Goal: Task Accomplishment & Management: Complete application form

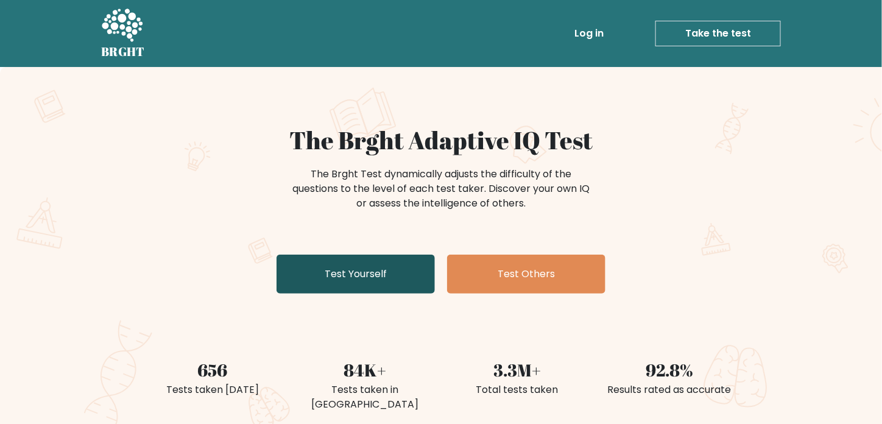
click at [354, 276] on link "Test Yourself" at bounding box center [355, 274] width 158 height 39
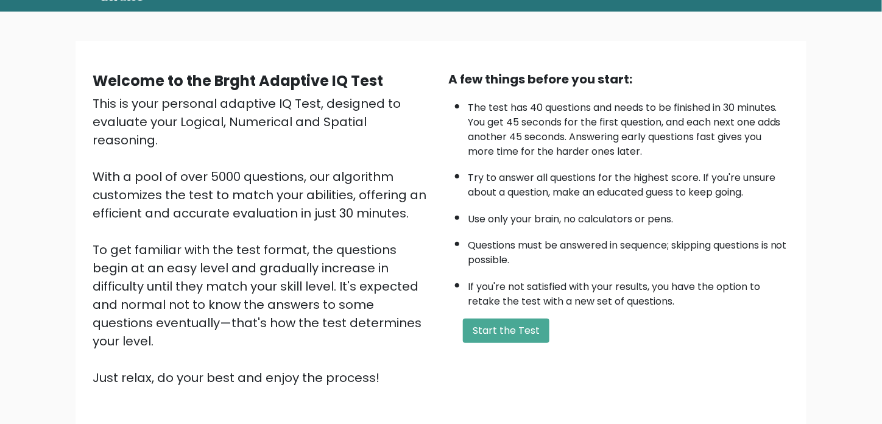
scroll to position [81, 0]
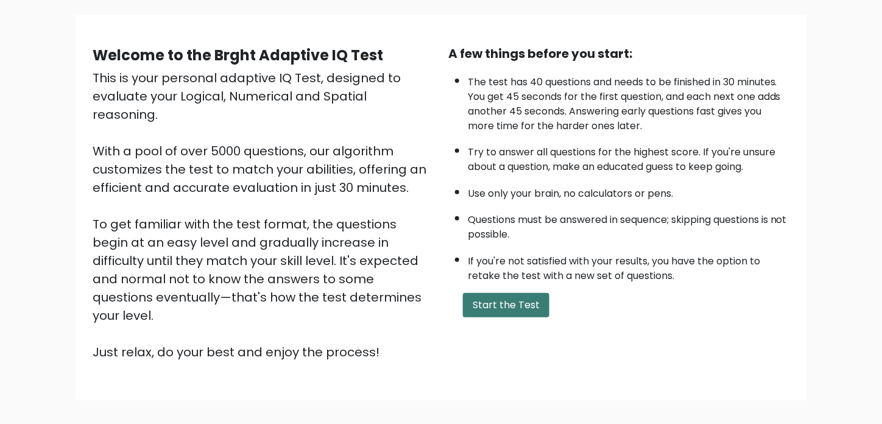
click at [508, 302] on button "Start the Test" at bounding box center [506, 305] width 86 height 24
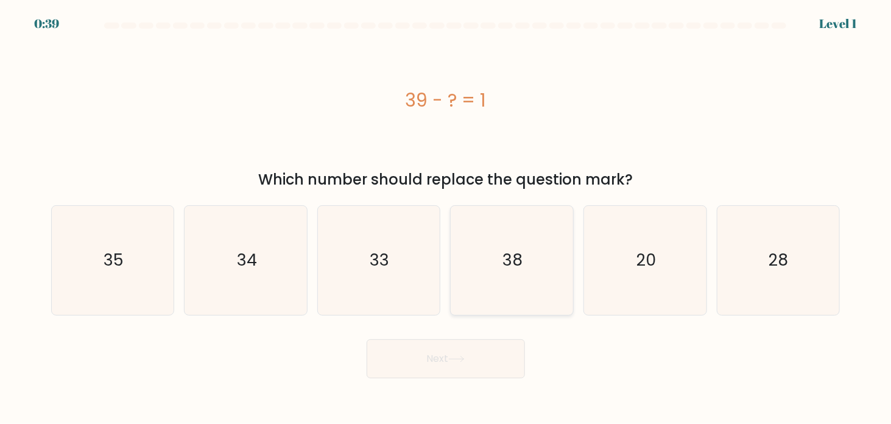
click at [496, 260] on icon "38" at bounding box center [511, 260] width 109 height 109
click at [446, 218] on input "d. 38" at bounding box center [446, 215] width 1 height 6
radio input "true"
click at [460, 356] on icon at bounding box center [456, 359] width 16 height 7
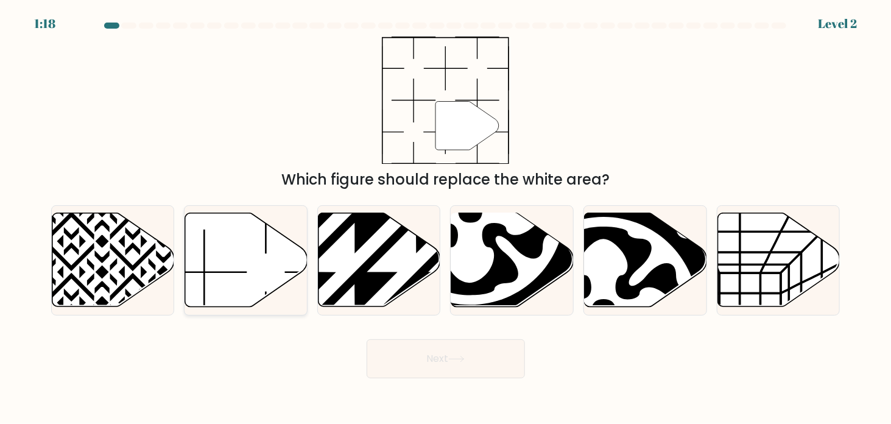
click at [236, 252] on icon at bounding box center [246, 260] width 122 height 94
click at [446, 218] on input "b." at bounding box center [446, 215] width 1 height 6
radio input "true"
click at [420, 364] on button "Next" at bounding box center [446, 358] width 158 height 39
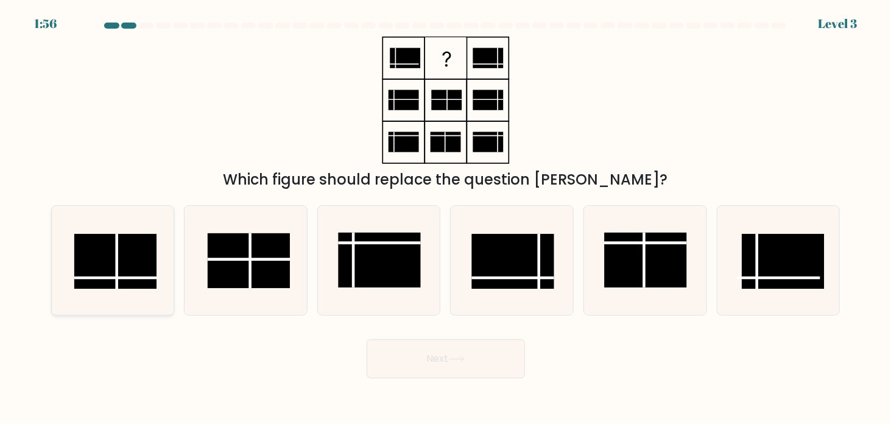
click at [154, 256] on rect at bounding box center [115, 261] width 82 height 55
click at [446, 218] on input "a." at bounding box center [446, 215] width 1 height 6
radio input "true"
click at [445, 357] on button "Next" at bounding box center [446, 358] width 158 height 39
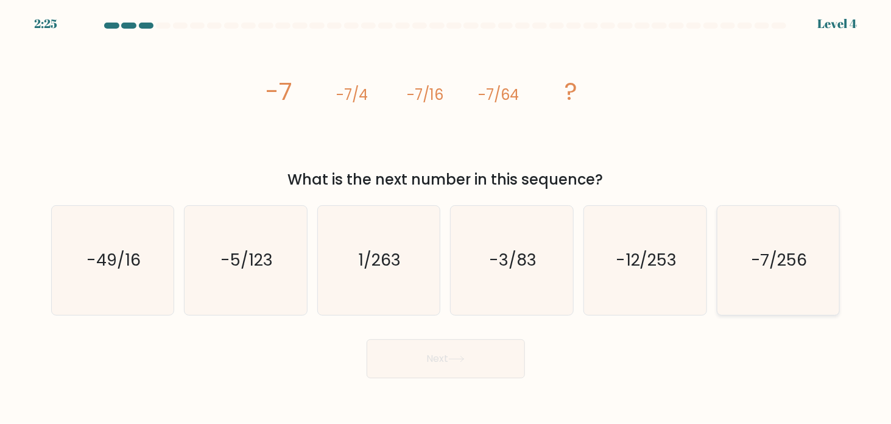
click at [775, 248] on icon "-7/256" at bounding box center [777, 260] width 109 height 109
click at [446, 218] on input "f. -7/256" at bounding box center [446, 215] width 1 height 6
radio input "true"
click at [421, 365] on button "Next" at bounding box center [446, 358] width 158 height 39
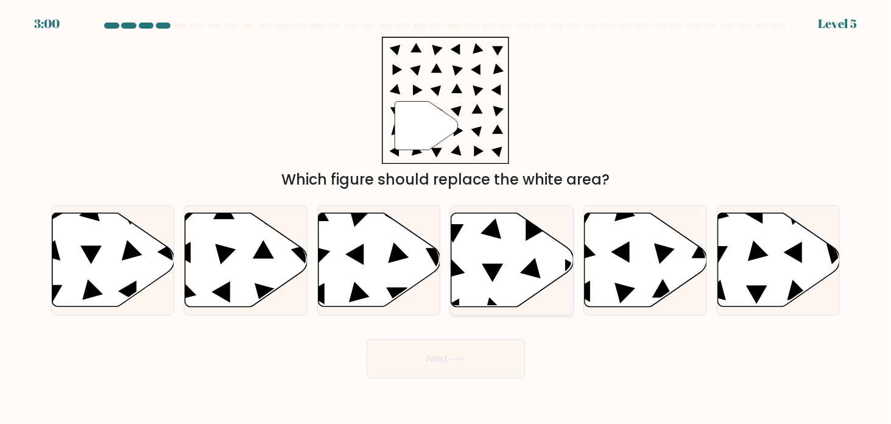
click at [530, 274] on icon at bounding box center [530, 268] width 21 height 21
click at [446, 218] on input "d." at bounding box center [446, 215] width 1 height 6
radio input "true"
click at [471, 364] on button "Next" at bounding box center [446, 358] width 158 height 39
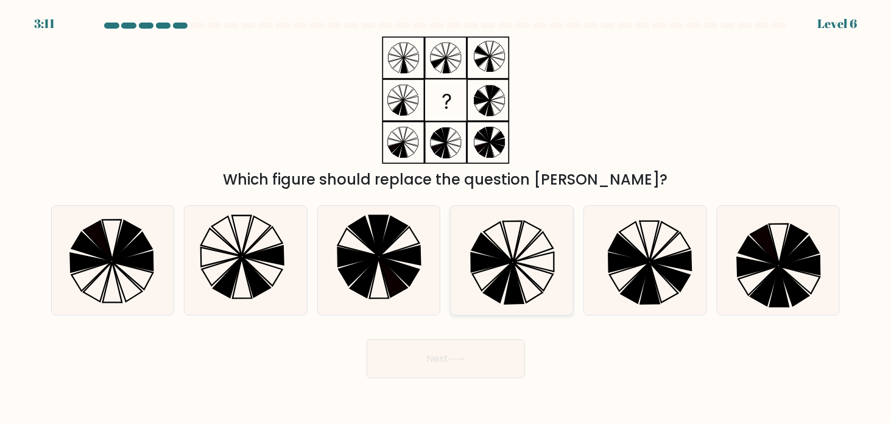
click at [509, 277] on icon at bounding box center [511, 260] width 109 height 109
click at [446, 218] on input "d." at bounding box center [446, 215] width 1 height 6
radio input "true"
drag, startPoint x: 460, startPoint y: 358, endPoint x: 469, endPoint y: 350, distance: 11.6
click at [469, 350] on button "Next" at bounding box center [446, 358] width 158 height 39
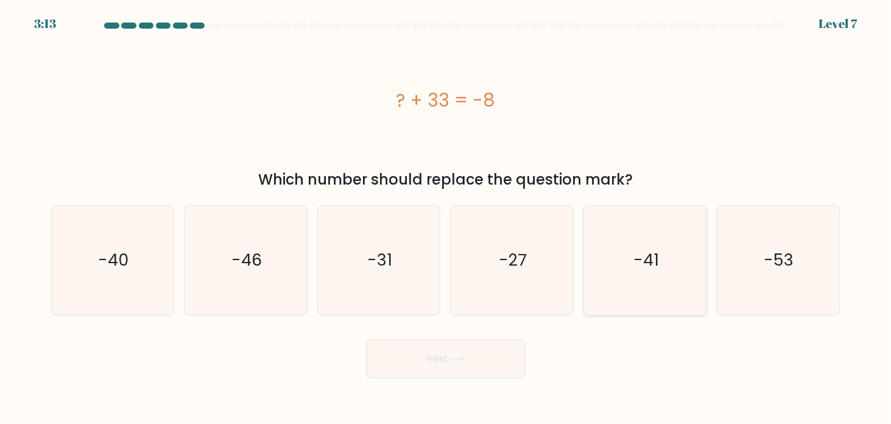
click at [632, 265] on icon "-41" at bounding box center [645, 260] width 109 height 109
click at [446, 218] on input "e. -41" at bounding box center [446, 215] width 1 height 6
radio input "true"
click at [431, 370] on button "Next" at bounding box center [446, 358] width 158 height 39
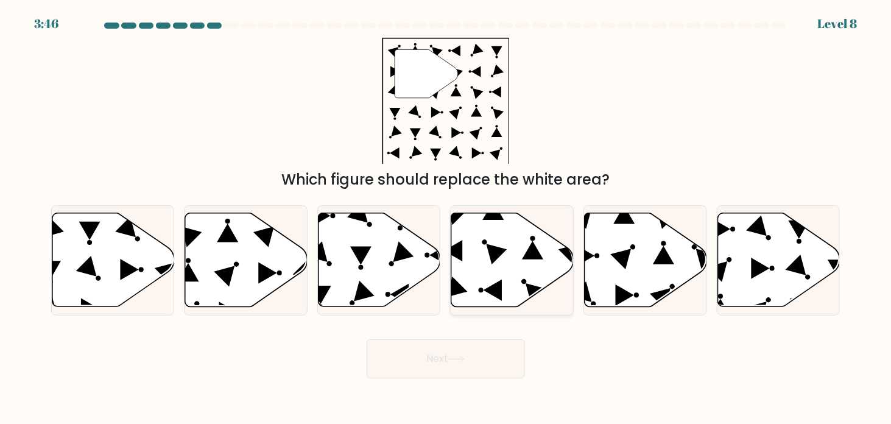
click at [532, 247] on icon at bounding box center [533, 250] width 21 height 18
click at [446, 218] on input "d." at bounding box center [446, 215] width 1 height 6
radio input "true"
click at [436, 340] on button "Next" at bounding box center [446, 358] width 158 height 39
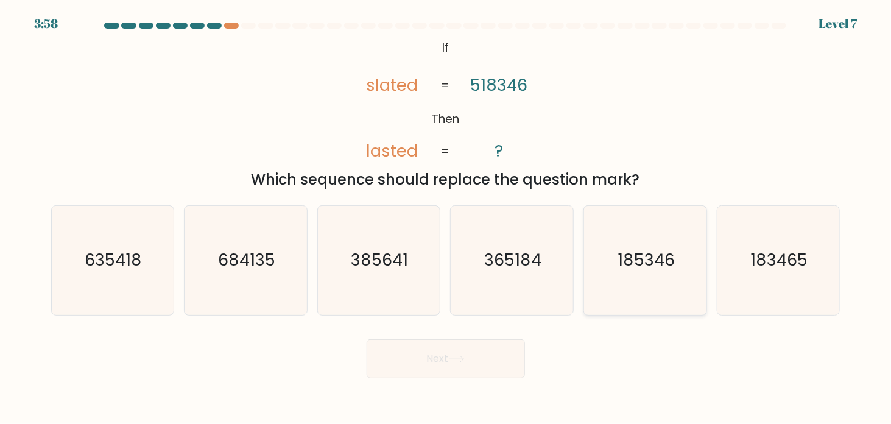
click at [646, 279] on icon "185346" at bounding box center [645, 260] width 109 height 109
click at [446, 218] on input "e. 185346" at bounding box center [446, 215] width 1 height 6
radio input "true"
click at [453, 353] on button "Next" at bounding box center [446, 358] width 158 height 39
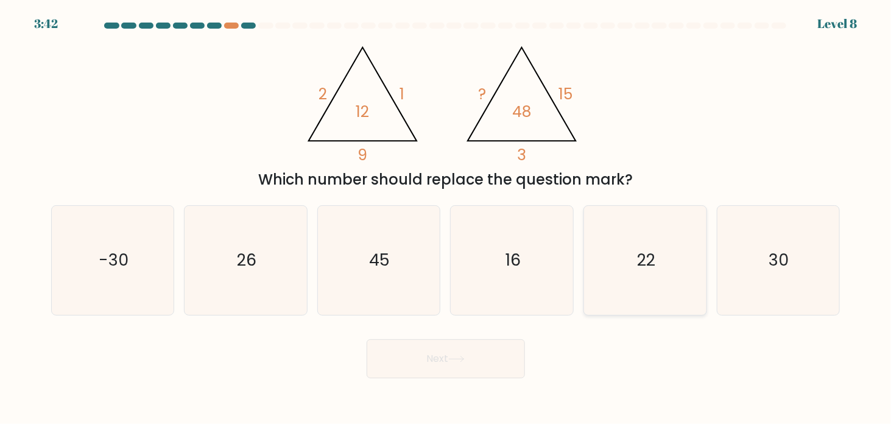
click at [648, 270] on text "22" at bounding box center [646, 260] width 18 height 23
click at [446, 218] on input "e. 22" at bounding box center [446, 215] width 1 height 6
radio input "true"
click at [484, 347] on button "Next" at bounding box center [446, 358] width 158 height 39
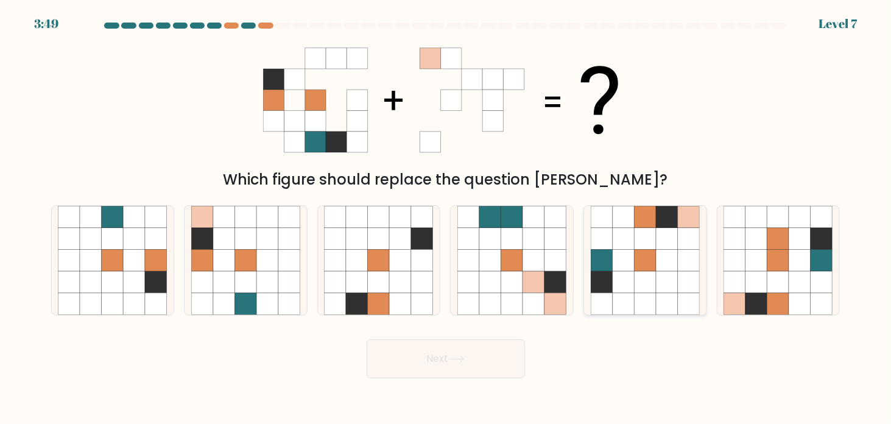
click at [666, 274] on icon at bounding box center [667, 282] width 22 height 22
click at [446, 218] on input "e." at bounding box center [446, 215] width 1 height 6
radio input "true"
click at [432, 362] on button "Next" at bounding box center [446, 358] width 158 height 39
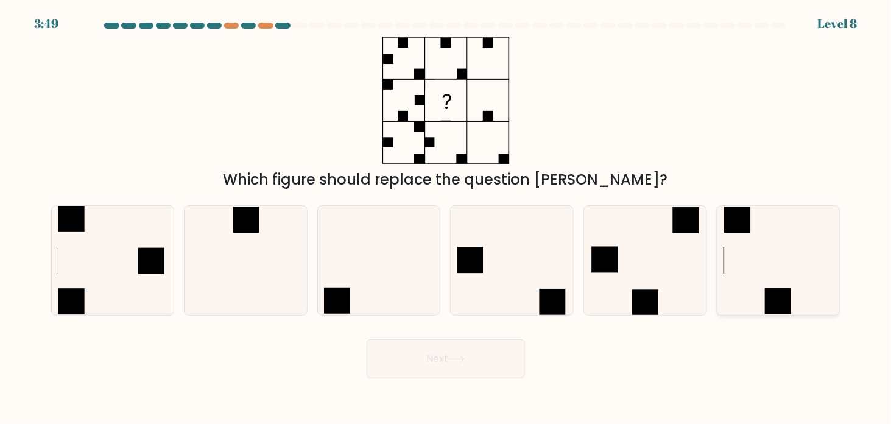
click at [750, 255] on icon at bounding box center [777, 260] width 109 height 109
click at [446, 218] on input "f." at bounding box center [446, 215] width 1 height 6
radio input "true"
click at [410, 367] on button "Next" at bounding box center [446, 358] width 158 height 39
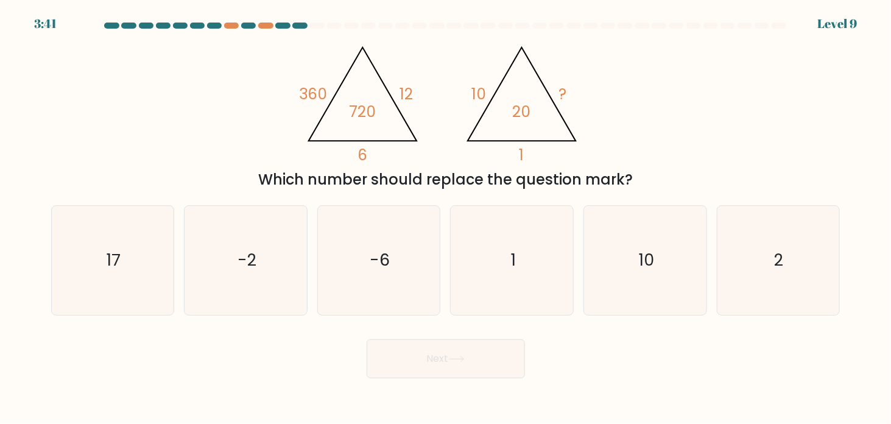
click at [602, 387] on body "3:41 Level 9" at bounding box center [445, 212] width 891 height 424
click at [772, 259] on icon "2" at bounding box center [777, 260] width 109 height 109
click at [446, 218] on input "f. 2" at bounding box center [446, 215] width 1 height 6
radio input "true"
click at [468, 371] on button "Next" at bounding box center [446, 358] width 158 height 39
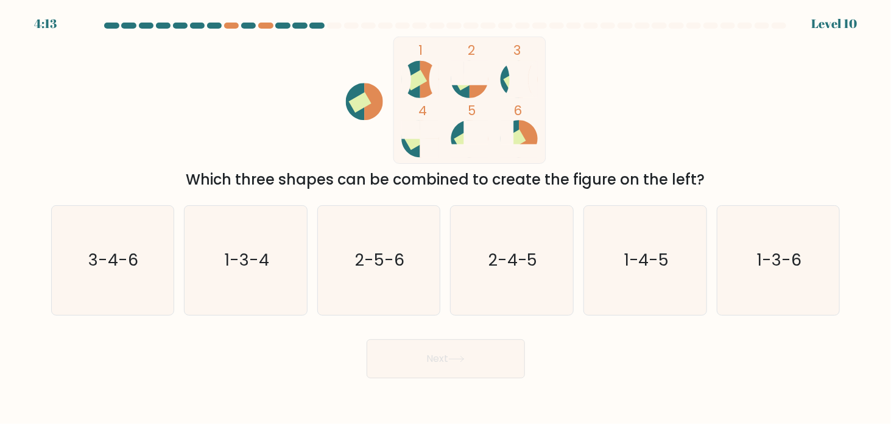
drag, startPoint x: 468, startPoint y: 87, endPoint x: 459, endPoint y: 94, distance: 11.3
click at [459, 94] on icon at bounding box center [460, 79] width 19 height 37
click at [421, 262] on icon "2-5-6" at bounding box center [378, 260] width 109 height 109
click at [446, 218] on input "c. 2-5-6" at bounding box center [446, 215] width 1 height 6
radio input "true"
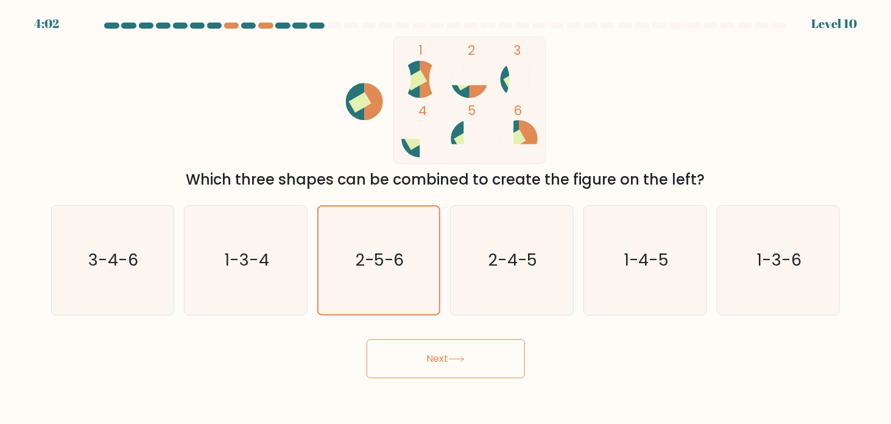
click at [426, 348] on button "Next" at bounding box center [446, 358] width 158 height 39
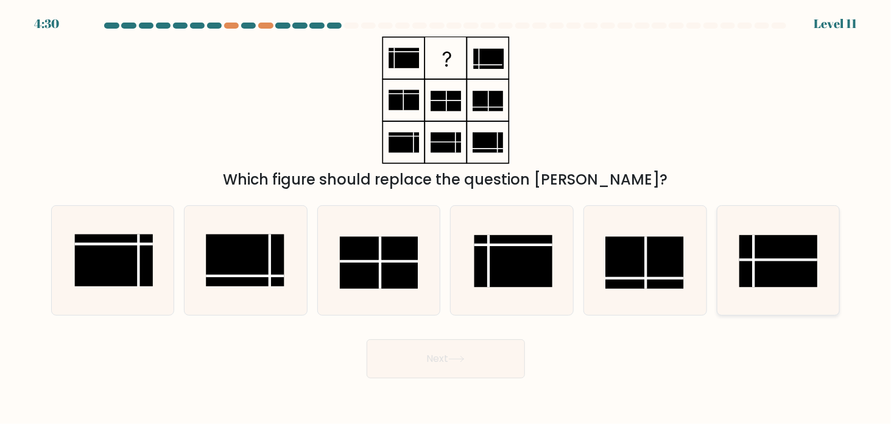
click at [792, 259] on line at bounding box center [778, 259] width 78 height 0
click at [446, 218] on input "f." at bounding box center [446, 215] width 1 height 6
radio input "true"
click at [456, 361] on button "Next" at bounding box center [446, 358] width 158 height 39
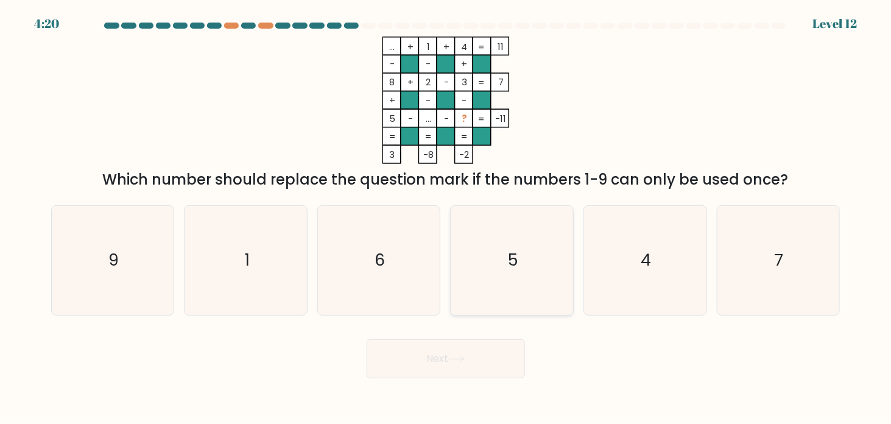
click at [495, 254] on icon "5" at bounding box center [511, 260] width 109 height 109
click at [446, 218] on input "d. 5" at bounding box center [446, 215] width 1 height 6
radio input "true"
click at [475, 357] on button "Next" at bounding box center [446, 358] width 158 height 39
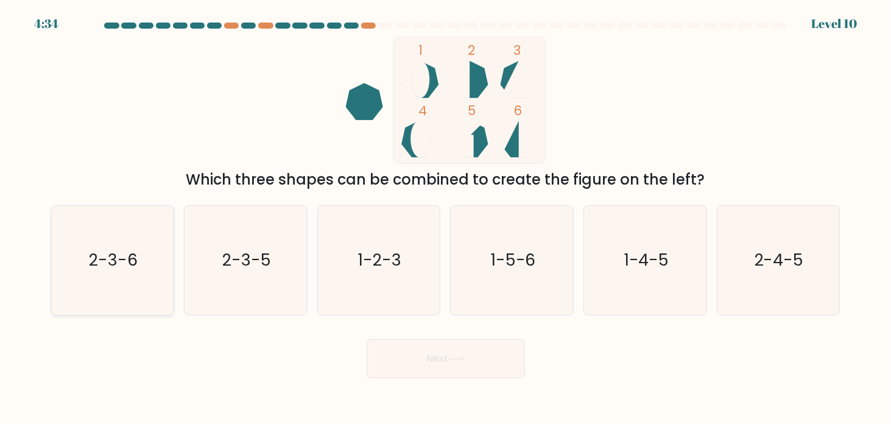
click at [101, 267] on text "2-3-6" at bounding box center [114, 260] width 49 height 23
click at [446, 218] on input "a. 2-3-6" at bounding box center [446, 215] width 1 height 6
radio input "true"
click at [417, 350] on button "Next" at bounding box center [446, 358] width 158 height 39
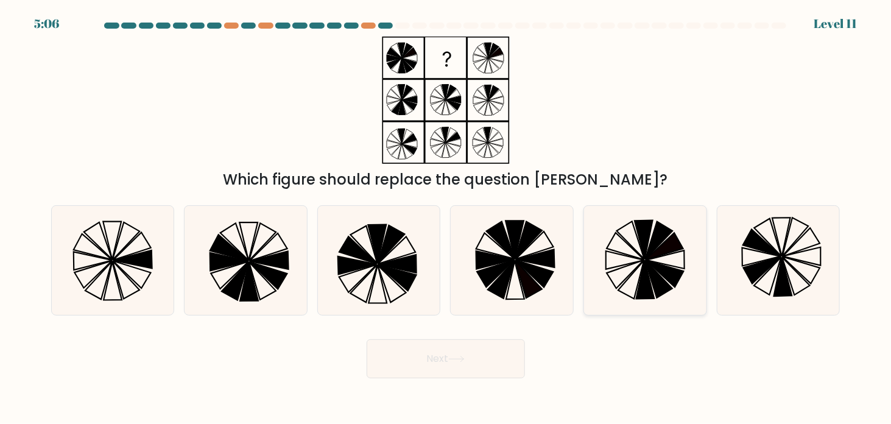
click at [658, 267] on icon at bounding box center [665, 274] width 38 height 27
click at [446, 218] on input "e." at bounding box center [446, 215] width 1 height 6
radio input "true"
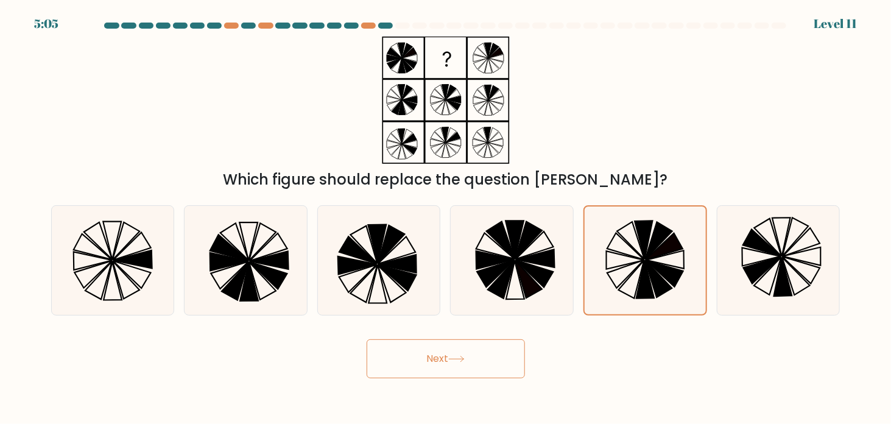
click at [432, 357] on button "Next" at bounding box center [446, 358] width 158 height 39
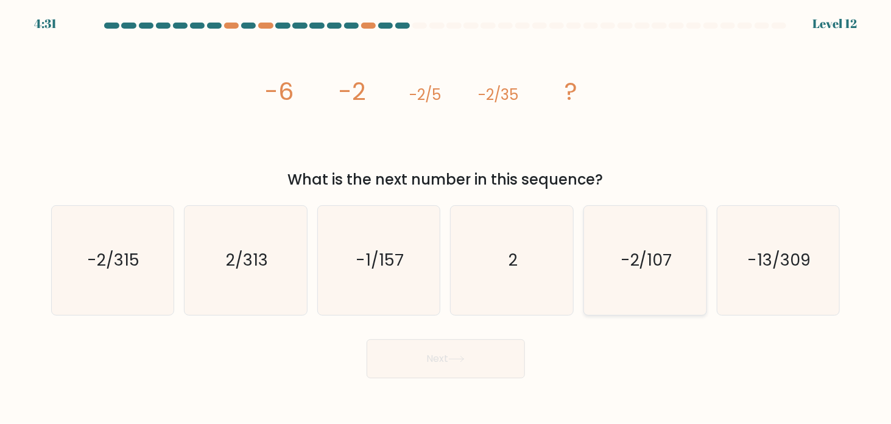
click at [650, 267] on text "-2/107" at bounding box center [647, 260] width 52 height 23
click at [446, 218] on input "e. -2/107" at bounding box center [446, 215] width 1 height 6
radio input "true"
click at [488, 347] on button "Next" at bounding box center [446, 358] width 158 height 39
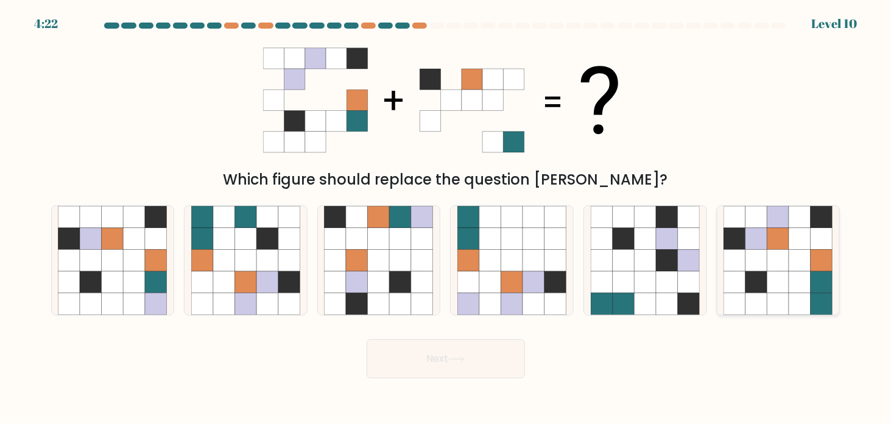
click at [791, 245] on icon at bounding box center [800, 239] width 22 height 22
click at [446, 218] on input "f." at bounding box center [446, 215] width 1 height 6
radio input "true"
click at [479, 356] on button "Next" at bounding box center [446, 358] width 158 height 39
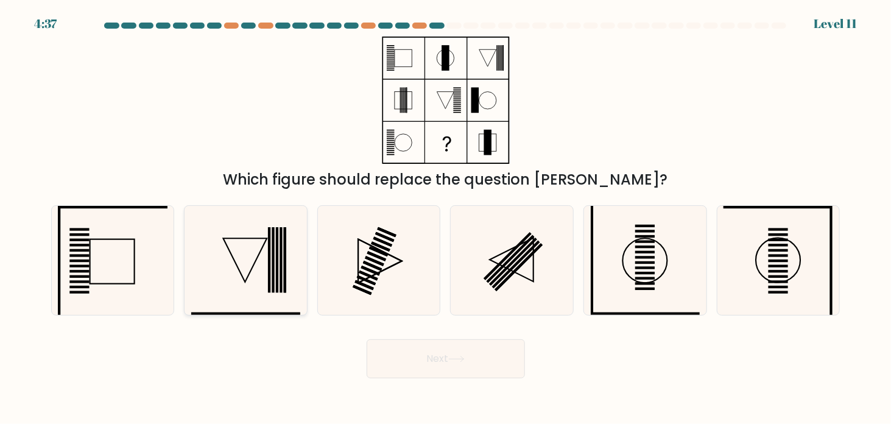
click at [256, 250] on icon at bounding box center [245, 260] width 109 height 109
click at [446, 218] on input "b." at bounding box center [446, 215] width 1 height 6
radio input "true"
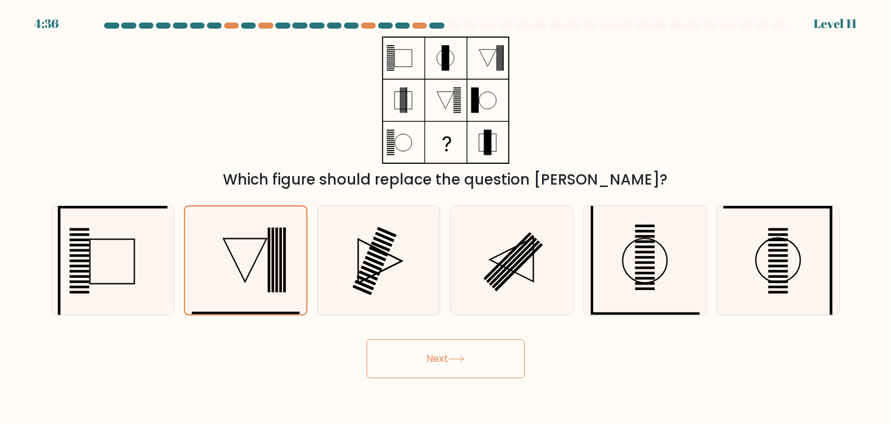
click at [498, 369] on button "Next" at bounding box center [446, 358] width 158 height 39
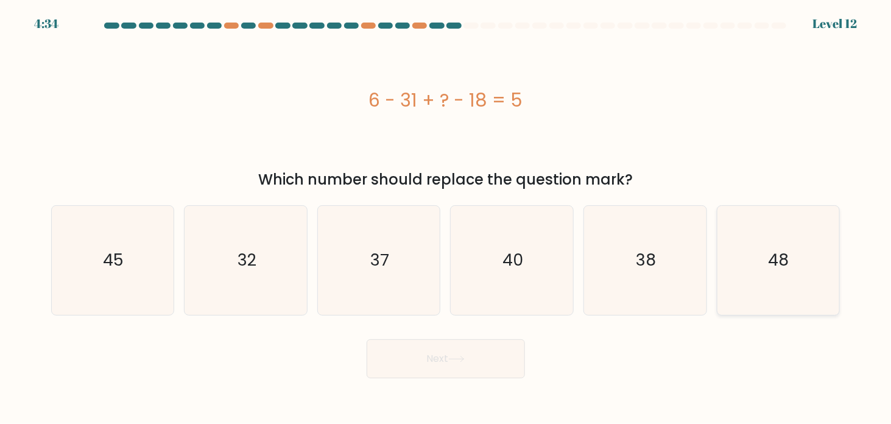
drag, startPoint x: 776, startPoint y: 270, endPoint x: 755, endPoint y: 272, distance: 20.8
click at [776, 270] on text "48" at bounding box center [779, 260] width 21 height 23
click at [446, 218] on input "f. 48" at bounding box center [446, 215] width 1 height 6
radio input "true"
click at [477, 362] on button "Next" at bounding box center [446, 358] width 158 height 39
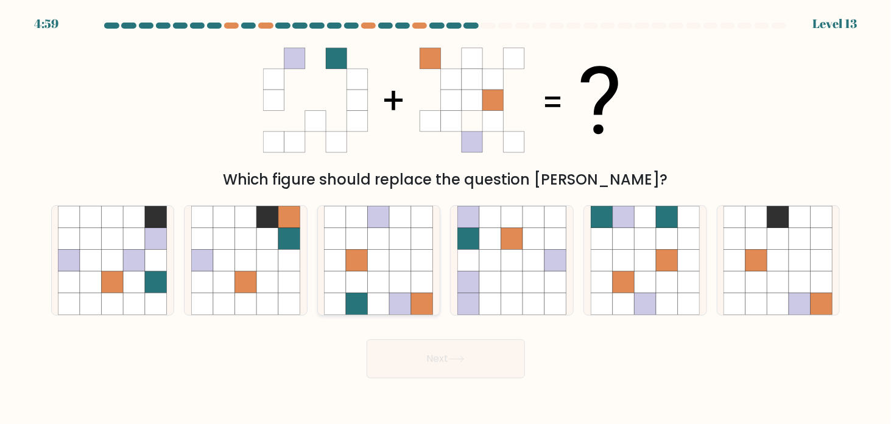
click at [395, 267] on icon at bounding box center [401, 261] width 22 height 22
click at [446, 218] on input "c." at bounding box center [446, 215] width 1 height 6
radio input "true"
click at [445, 349] on button "Next" at bounding box center [446, 358] width 158 height 39
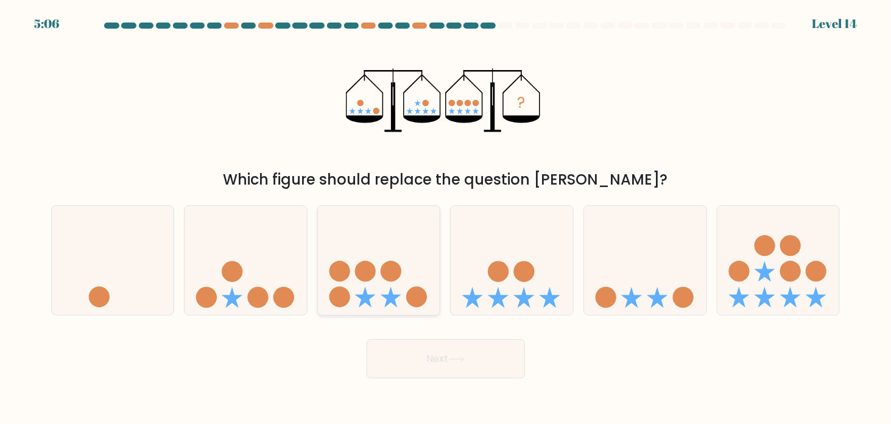
click at [382, 269] on circle at bounding box center [391, 271] width 21 height 21
click at [446, 218] on input "c." at bounding box center [446, 215] width 1 height 6
radio input "true"
drag, startPoint x: 444, startPoint y: 350, endPoint x: 452, endPoint y: 350, distance: 7.9
click at [452, 350] on button "Next" at bounding box center [446, 358] width 158 height 39
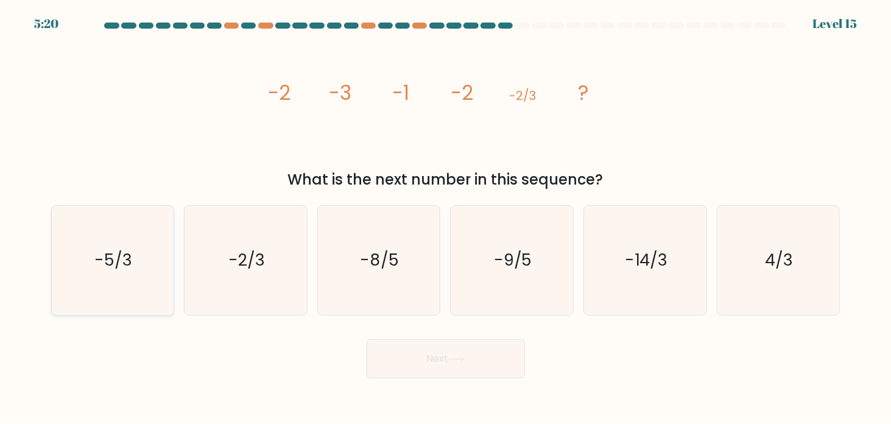
click at [122, 249] on text "-5/3" at bounding box center [114, 260] width 38 height 23
click at [446, 218] on input "a. -5/3" at bounding box center [446, 215] width 1 height 6
radio input "true"
click at [413, 356] on button "Next" at bounding box center [446, 358] width 158 height 39
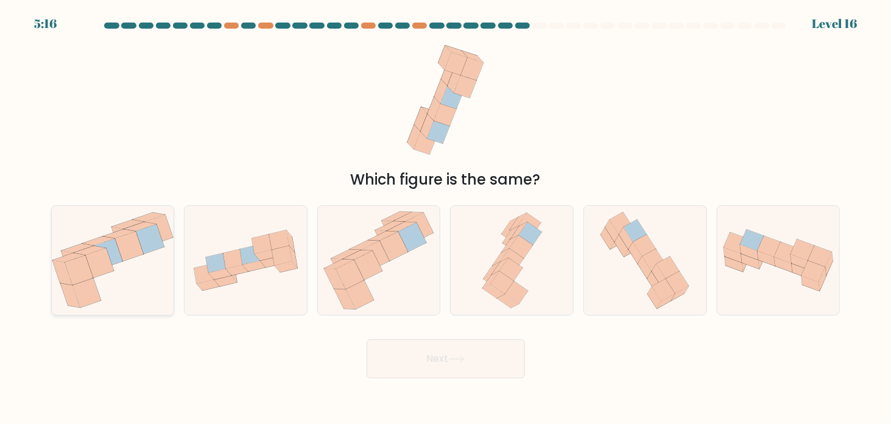
click at [158, 250] on icon at bounding box center [113, 260] width 122 height 104
click at [446, 218] on input "a." at bounding box center [446, 215] width 1 height 6
radio input "true"
click at [398, 357] on button "Next" at bounding box center [446, 358] width 158 height 39
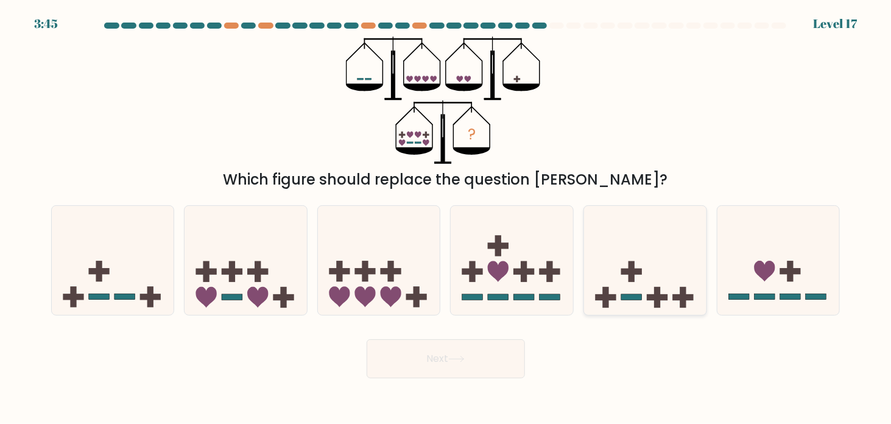
click at [675, 303] on icon at bounding box center [645, 259] width 122 height 101
click at [446, 218] on input "e." at bounding box center [446, 215] width 1 height 6
radio input "true"
click at [430, 352] on button "Next" at bounding box center [446, 358] width 158 height 39
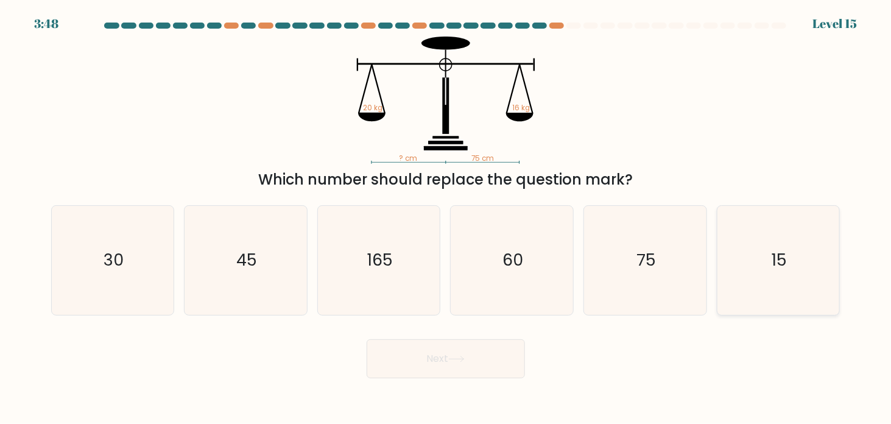
click at [752, 268] on icon "15" at bounding box center [777, 260] width 109 height 109
click at [446, 218] on input "f. 15" at bounding box center [446, 215] width 1 height 6
radio input "true"
click at [459, 362] on button "Next" at bounding box center [446, 358] width 158 height 39
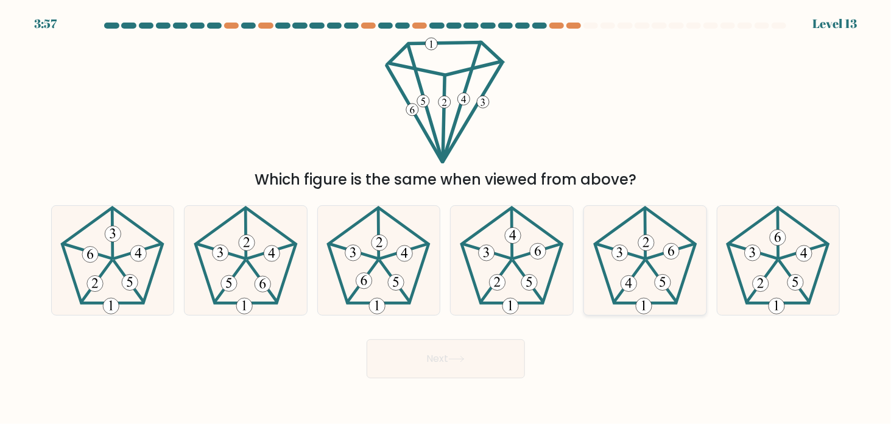
click at [644, 244] on 645 at bounding box center [646, 242] width 16 height 16
click at [446, 218] on input "e." at bounding box center [446, 215] width 1 height 6
radio input "true"
click at [463, 345] on button "Next" at bounding box center [446, 358] width 158 height 39
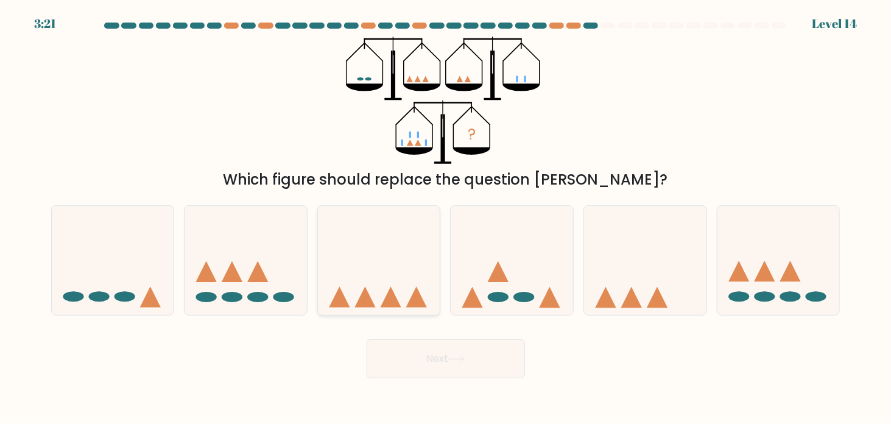
click at [359, 276] on icon at bounding box center [379, 259] width 122 height 101
click at [446, 218] on input "c." at bounding box center [446, 215] width 1 height 6
radio input "true"
click at [428, 367] on button "Next" at bounding box center [446, 358] width 158 height 39
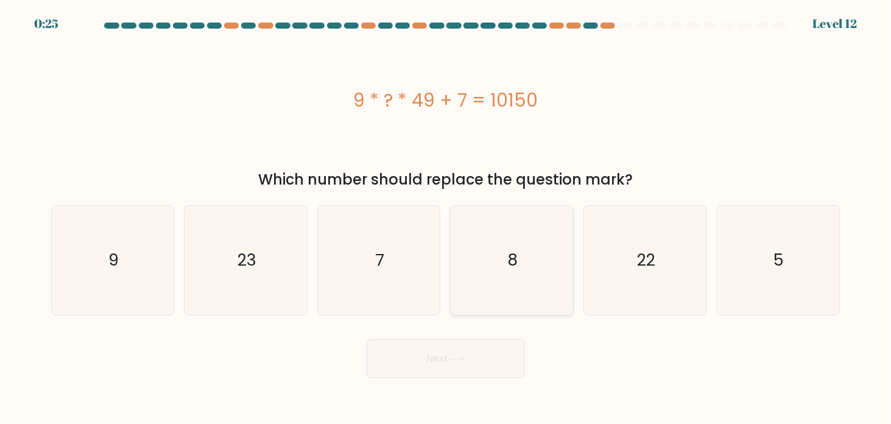
click at [501, 268] on icon "8" at bounding box center [511, 260] width 109 height 109
click at [446, 218] on input "d. 8" at bounding box center [446, 215] width 1 height 6
radio input "true"
click at [482, 354] on button "Next" at bounding box center [446, 358] width 158 height 39
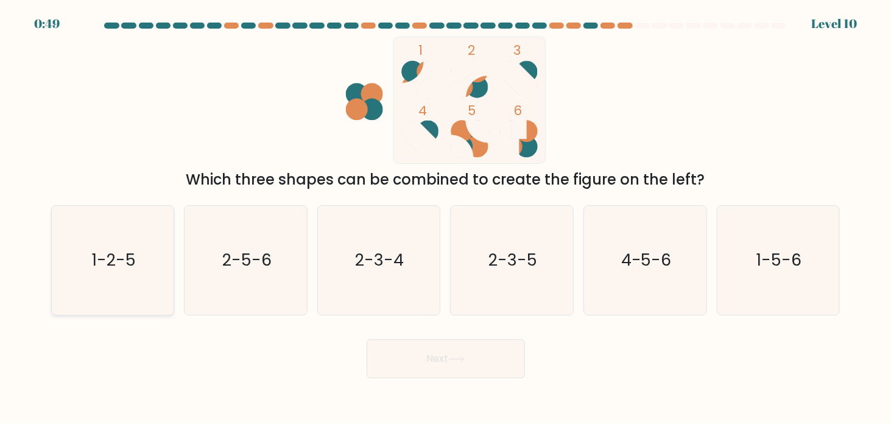
click at [144, 257] on icon "1-2-5" at bounding box center [112, 260] width 109 height 109
click at [446, 218] on input "a. 1-2-5" at bounding box center [446, 215] width 1 height 6
radio input "true"
click at [466, 367] on button "Next" at bounding box center [446, 358] width 158 height 39
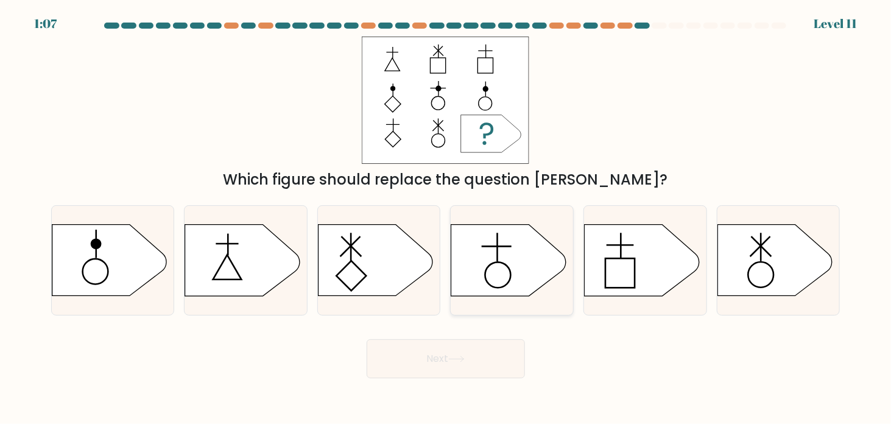
drag, startPoint x: 484, startPoint y: 252, endPoint x: 490, endPoint y: 253, distance: 6.4
click at [490, 253] on icon at bounding box center [508, 260] width 114 height 71
click at [446, 218] on input "d." at bounding box center [446, 215] width 1 height 6
radio input "true"
click at [439, 368] on button "Next" at bounding box center [446, 358] width 158 height 39
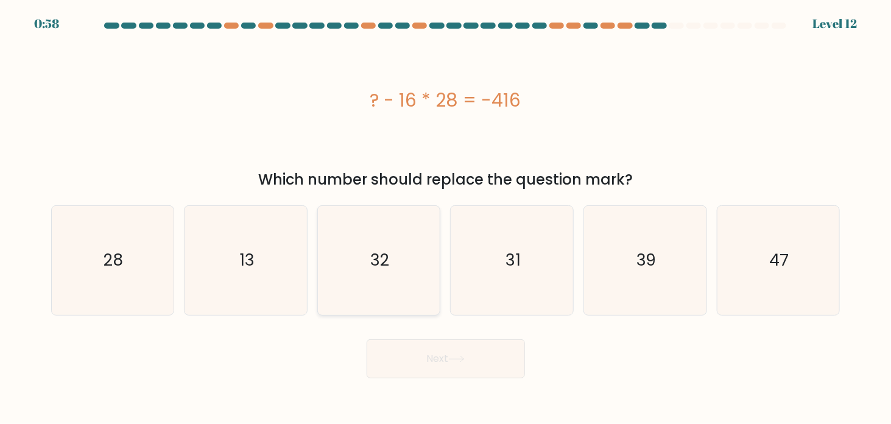
click at [356, 259] on icon "32" at bounding box center [378, 260] width 109 height 109
click at [446, 218] on input "c. 32" at bounding box center [446, 215] width 1 height 6
radio input "true"
click at [415, 350] on button "Next" at bounding box center [446, 358] width 158 height 39
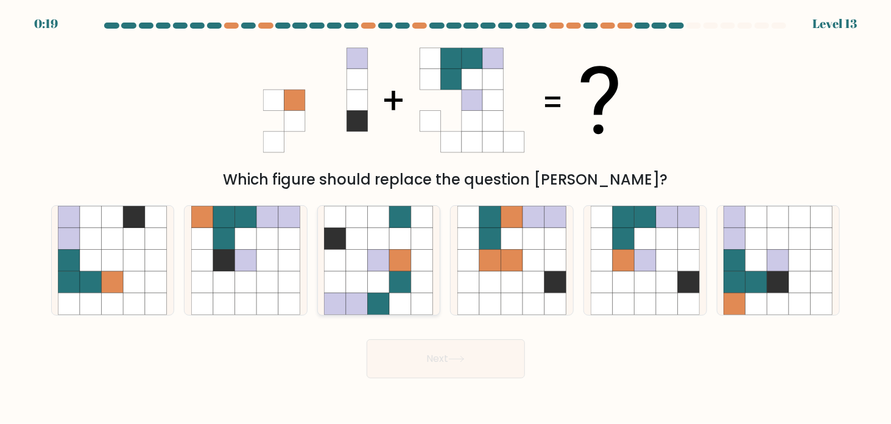
click at [396, 263] on icon at bounding box center [401, 261] width 22 height 22
click at [446, 218] on input "c." at bounding box center [446, 215] width 1 height 6
radio input "true"
click at [244, 256] on icon at bounding box center [246, 261] width 22 height 22
click at [446, 218] on input "b." at bounding box center [446, 215] width 1 height 6
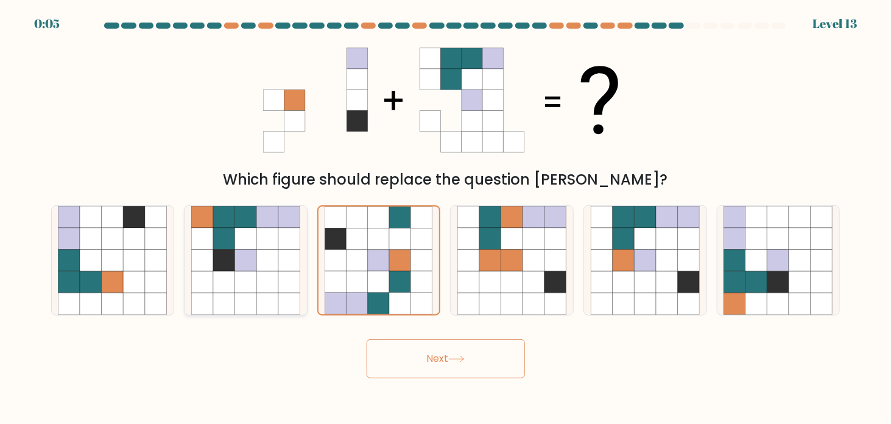
radio input "true"
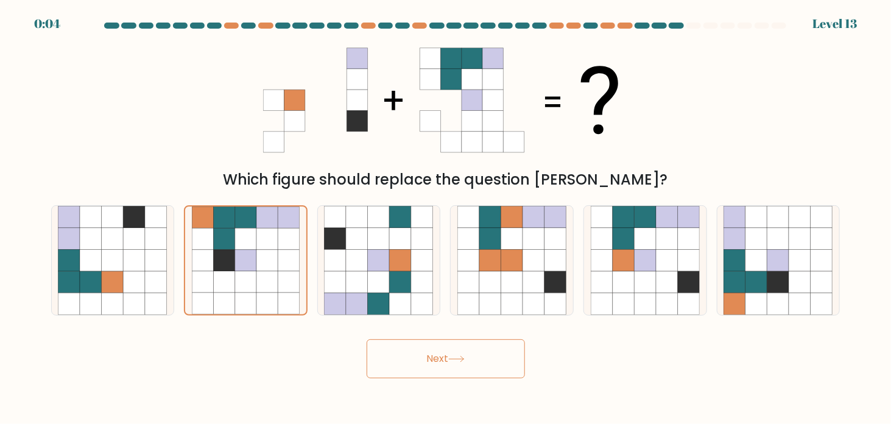
click at [466, 352] on button "Next" at bounding box center [446, 358] width 158 height 39
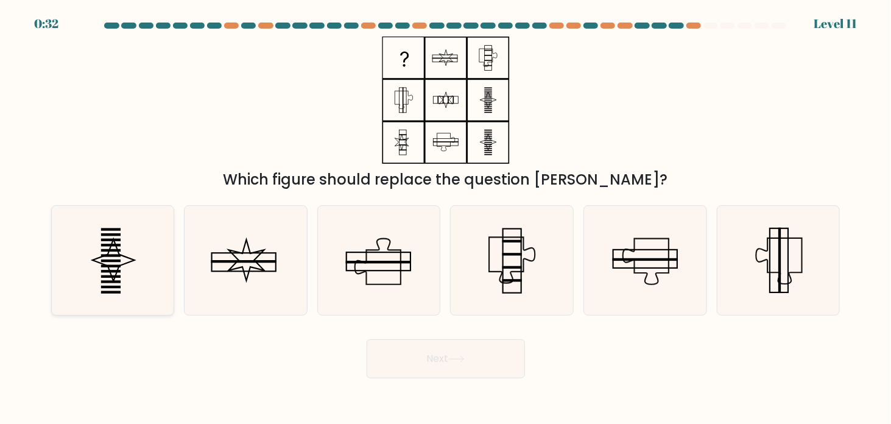
click at [147, 253] on icon at bounding box center [112, 260] width 109 height 109
click at [446, 218] on input "a." at bounding box center [446, 215] width 1 height 6
radio input "true"
click at [460, 364] on button "Next" at bounding box center [446, 358] width 158 height 39
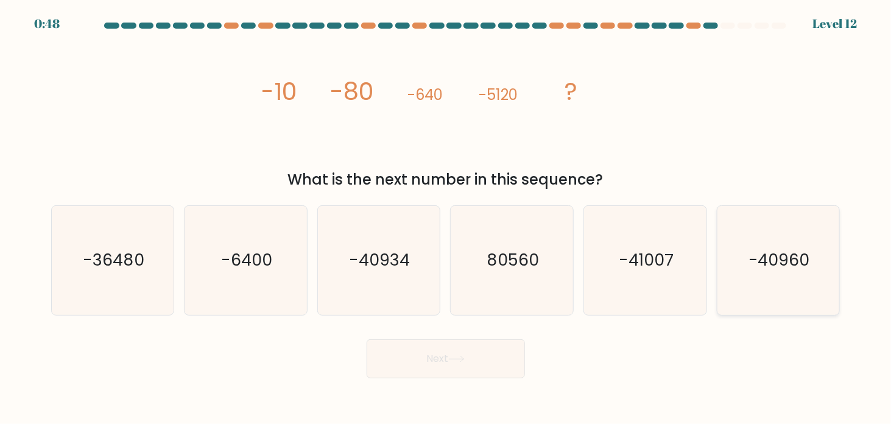
click at [775, 269] on text "-40960" at bounding box center [779, 260] width 62 height 23
click at [446, 218] on input "f. -40960" at bounding box center [446, 215] width 1 height 6
radio input "true"
click at [463, 352] on button "Next" at bounding box center [446, 358] width 158 height 39
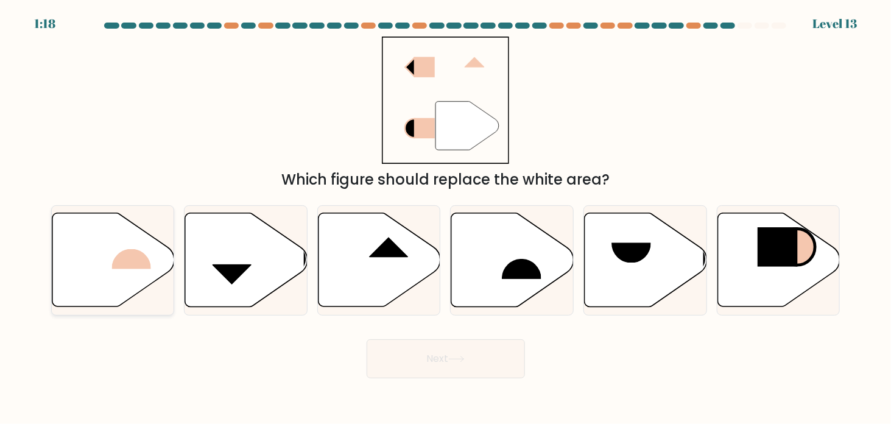
click at [99, 242] on icon at bounding box center [113, 260] width 122 height 94
click at [446, 218] on input "a." at bounding box center [446, 215] width 1 height 6
radio input "true"
click at [446, 345] on button "Next" at bounding box center [446, 358] width 158 height 39
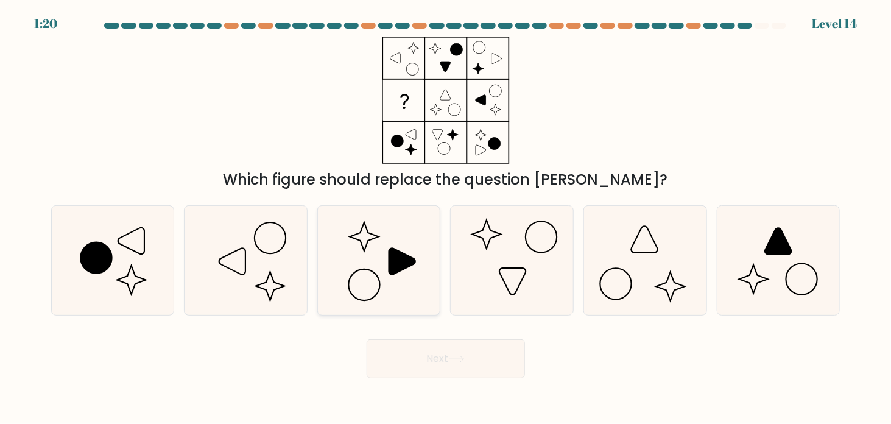
click at [381, 240] on icon at bounding box center [378, 260] width 109 height 109
click at [446, 218] on input "c." at bounding box center [446, 215] width 1 height 6
radio input "true"
click at [427, 351] on button "Next" at bounding box center [446, 358] width 158 height 39
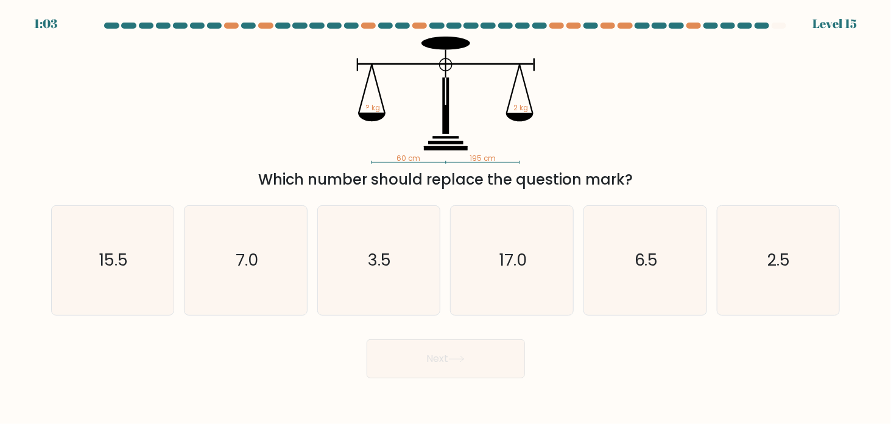
click at [558, 352] on div "Next" at bounding box center [446, 354] width 804 height 48
drag, startPoint x: 381, startPoint y: 252, endPoint x: 393, endPoint y: 258, distance: 12.8
click at [393, 258] on icon "3.5" at bounding box center [378, 260] width 109 height 109
drag, startPoint x: 448, startPoint y: 354, endPoint x: 461, endPoint y: 355, distance: 12.8
click at [461, 355] on button "Next" at bounding box center [446, 358] width 158 height 39
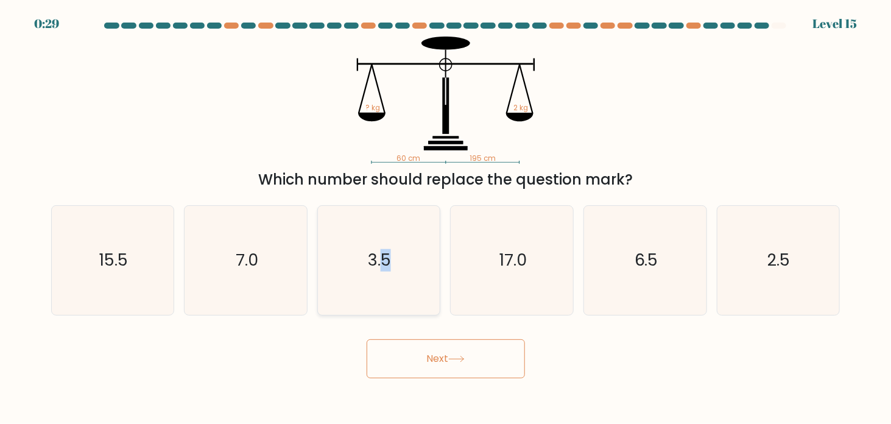
click at [398, 294] on icon "3.5" at bounding box center [378, 260] width 109 height 109
click at [446, 218] on input "c. 3.5" at bounding box center [446, 215] width 1 height 6
radio input "true"
click at [442, 342] on div "Next" at bounding box center [446, 354] width 804 height 48
click at [474, 368] on button "Next" at bounding box center [446, 358] width 158 height 39
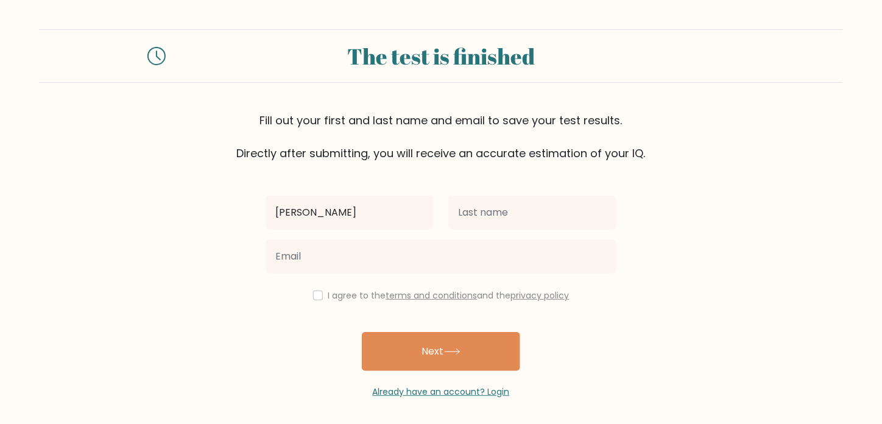
type input "Marco"
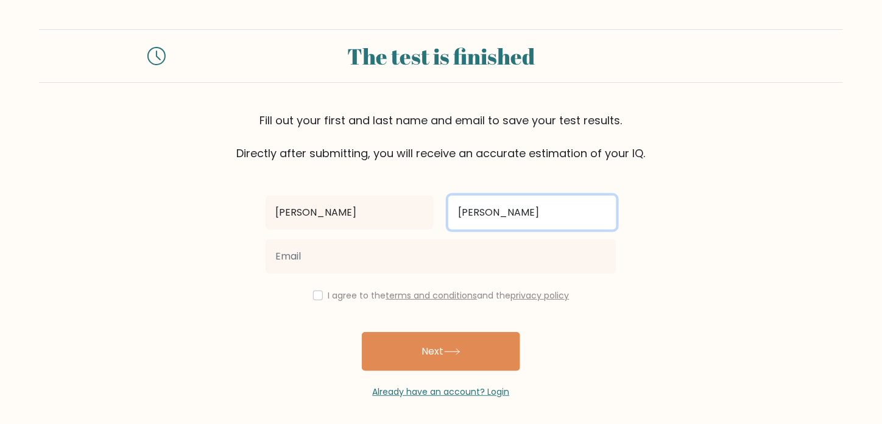
type input "Sari"
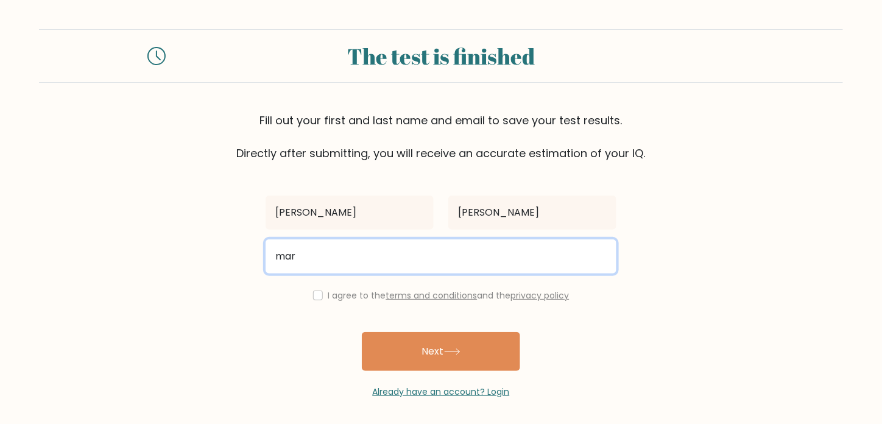
type input "marco.sari048@gmail.com"
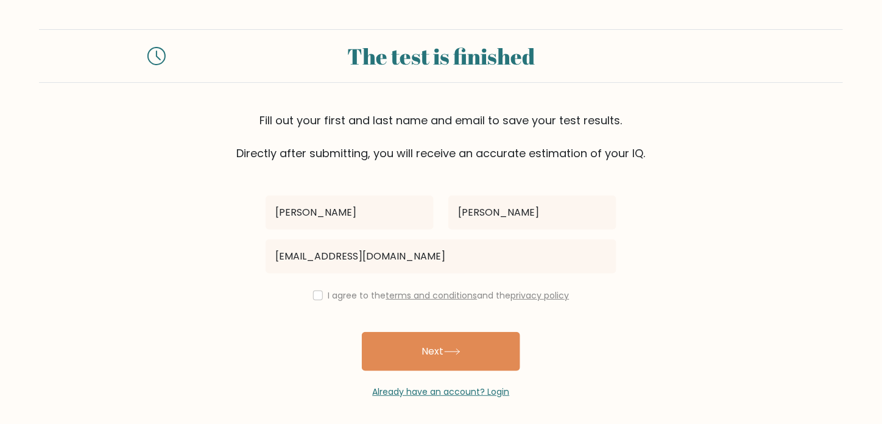
click at [309, 294] on div "I agree to the terms and conditions and the privacy policy" at bounding box center [440, 295] width 365 height 15
click at [319, 297] on input "checkbox" at bounding box center [318, 295] width 10 height 10
checkbox input "true"
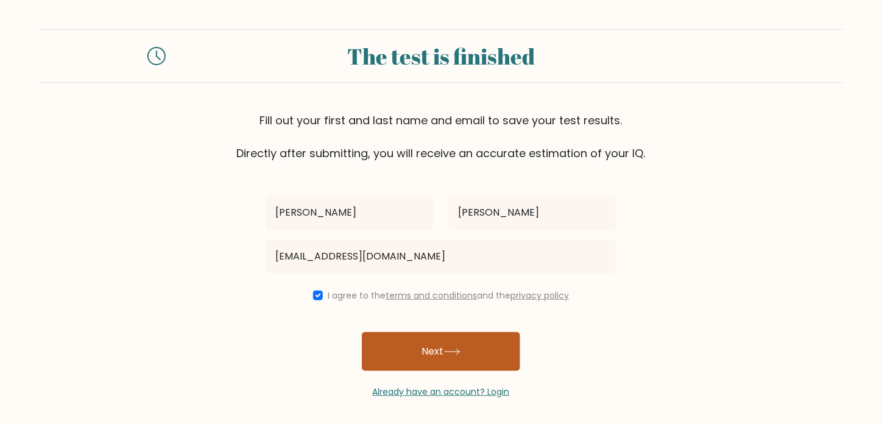
click at [390, 345] on button "Next" at bounding box center [441, 351] width 158 height 39
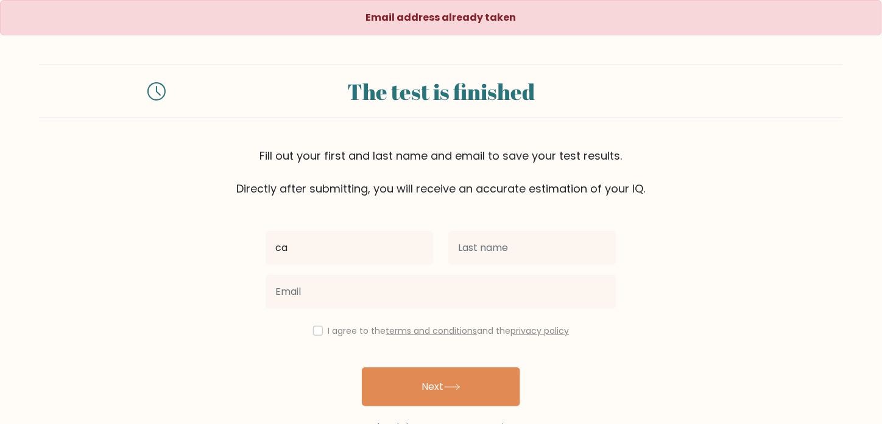
type input "c"
type input "<"
type input "[PERSON_NAME]"
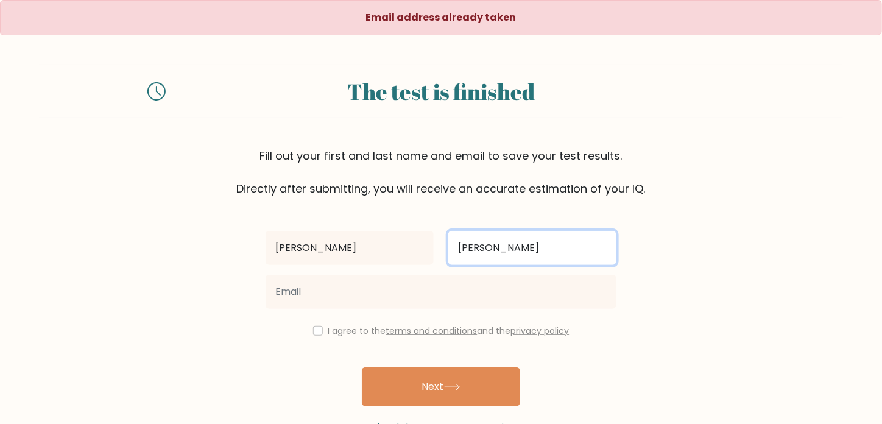
type input "Sari"
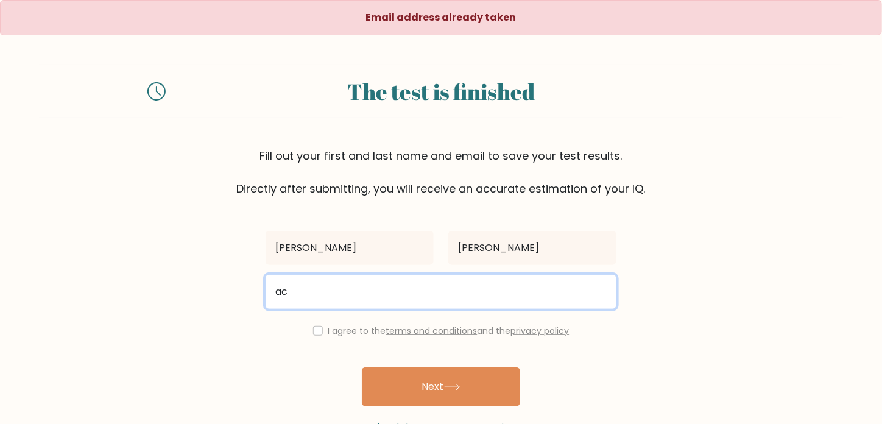
type input "a"
type input "carlz04sari@gmail.com"
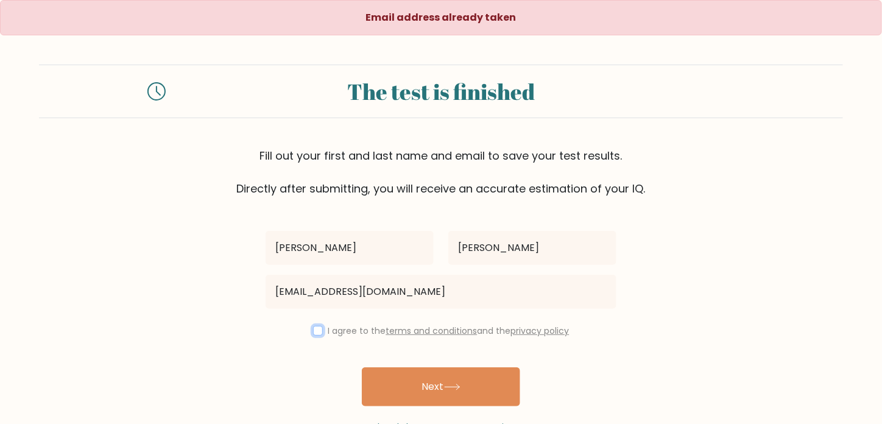
click at [317, 328] on input "checkbox" at bounding box center [318, 331] width 10 height 10
checkbox input "true"
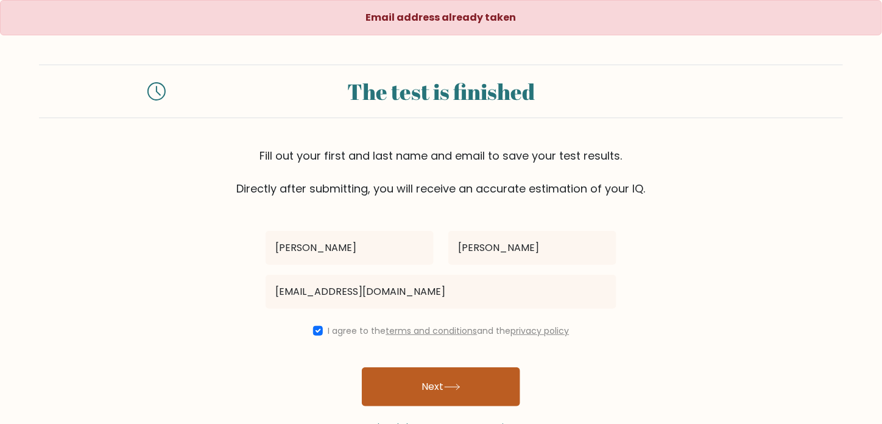
click at [431, 389] on button "Next" at bounding box center [441, 386] width 158 height 39
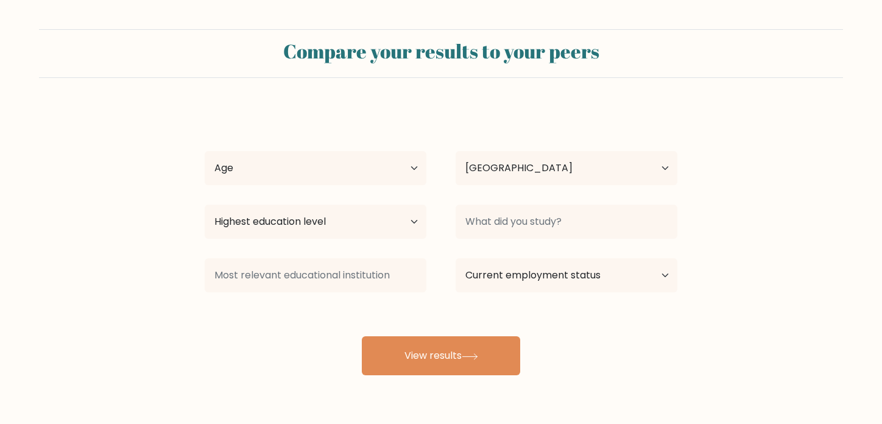
select select "GB"
click at [366, 167] on select "Age Under [DEMOGRAPHIC_DATA] [DEMOGRAPHIC_DATA] [DEMOGRAPHIC_DATA] [DEMOGRAPHIC…" at bounding box center [316, 168] width 222 height 34
select select "18_24"
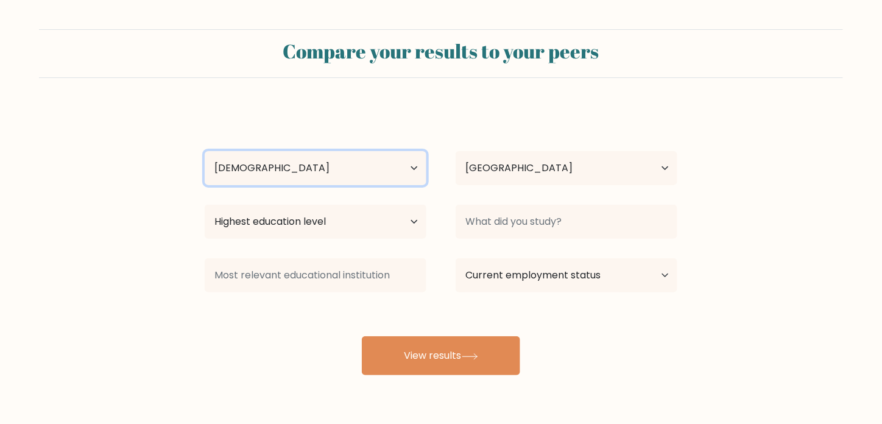
click at [205, 151] on select "Age Under [DEMOGRAPHIC_DATA] [DEMOGRAPHIC_DATA] [DEMOGRAPHIC_DATA] [DEMOGRAPHIC…" at bounding box center [316, 168] width 222 height 34
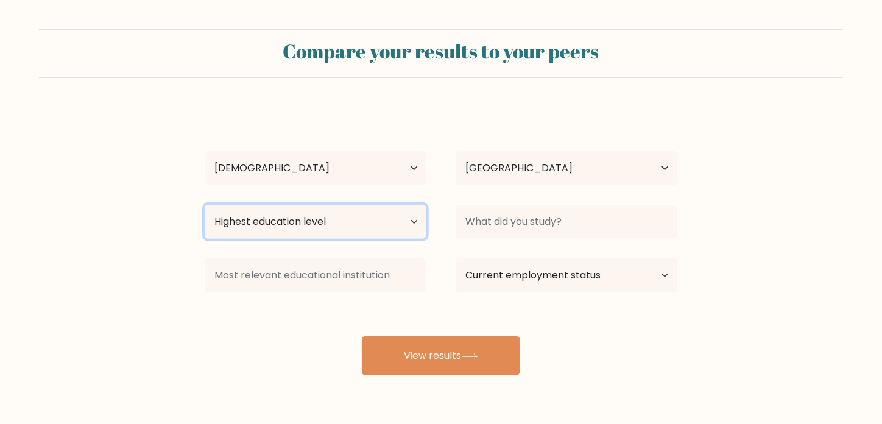
click at [311, 214] on select "Highest education level No schooling Primary Lower Secondary Upper Secondary Oc…" at bounding box center [316, 222] width 222 height 34
select select "bachelors_degree"
click at [205, 205] on select "Highest education level No schooling Primary Lower Secondary Upper Secondary Oc…" at bounding box center [316, 222] width 222 height 34
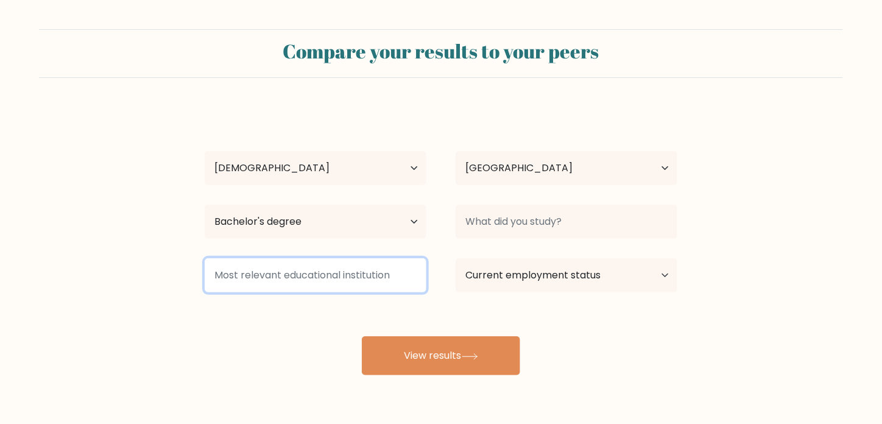
click at [305, 273] on input at bounding box center [316, 275] width 222 height 34
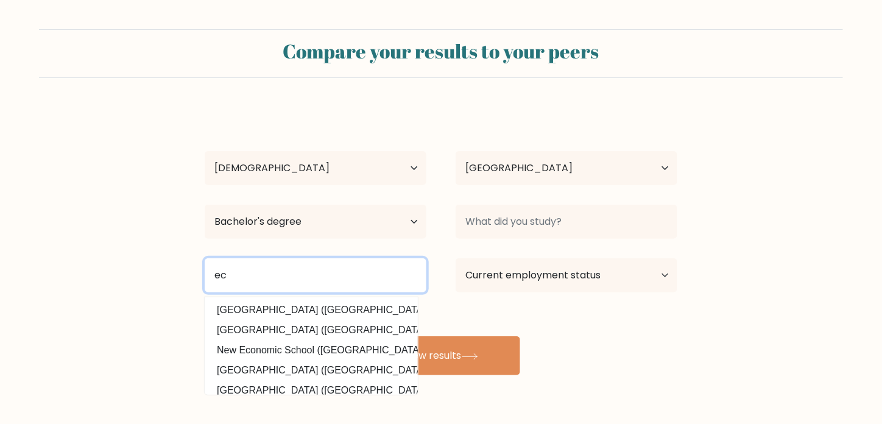
type input "e"
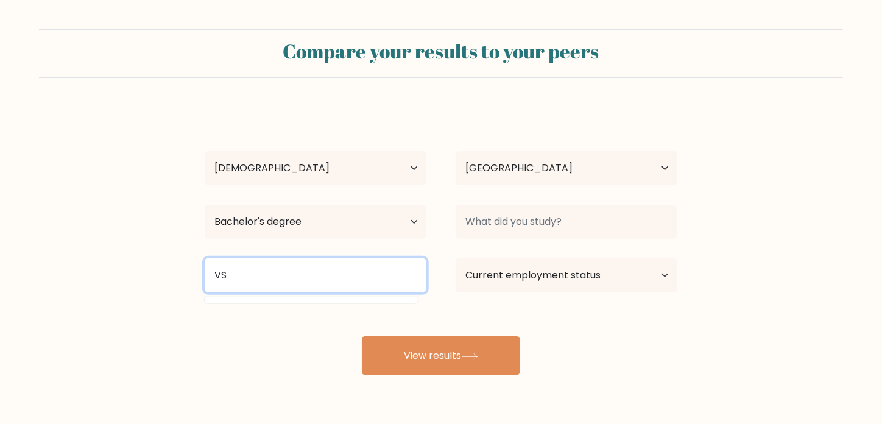
type input "V"
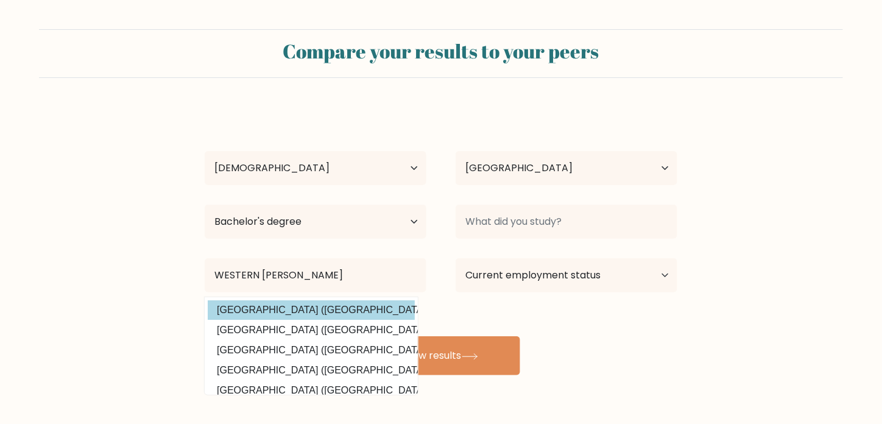
click at [381, 308] on option "Western Mindanao State University (Philippines)" at bounding box center [311, 309] width 207 height 19
type input "[GEOGRAPHIC_DATA]"
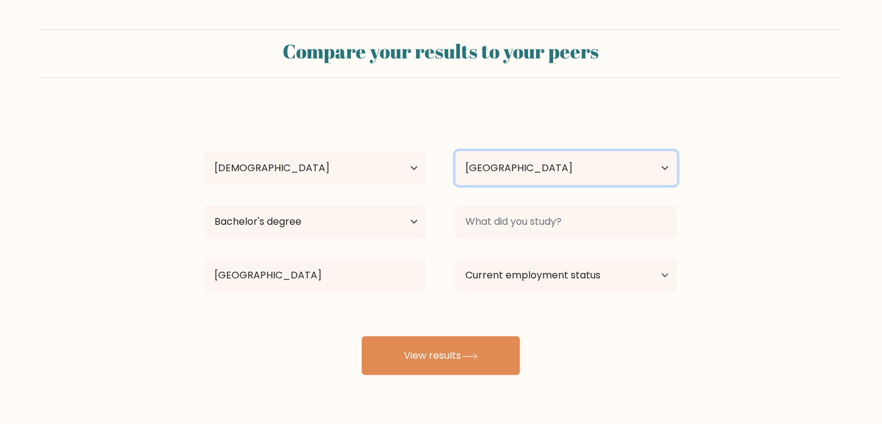
click at [537, 161] on select "Country Afghanistan Albania Algeria American Samoa Andorra Angola Anguilla Anta…" at bounding box center [567, 168] width 222 height 34
select select "PH"
click at [456, 151] on select "Country Afghanistan Albania Algeria American Samoa Andorra Angola Anguilla Anta…" at bounding box center [567, 168] width 222 height 34
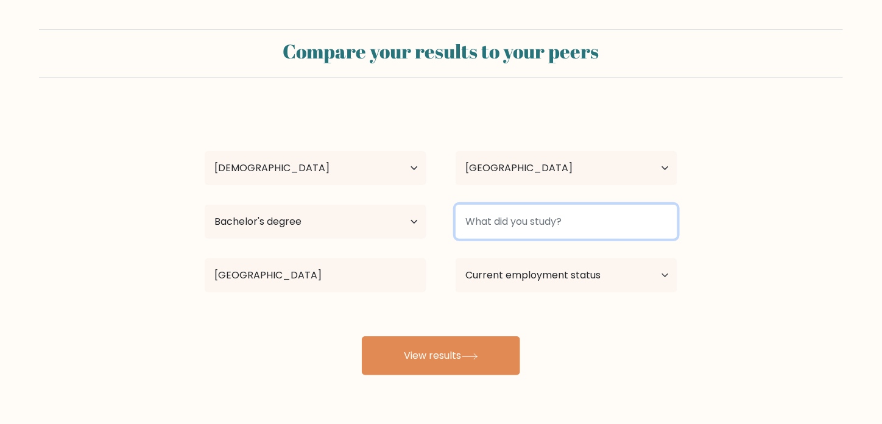
click at [524, 227] on input at bounding box center [567, 222] width 222 height 34
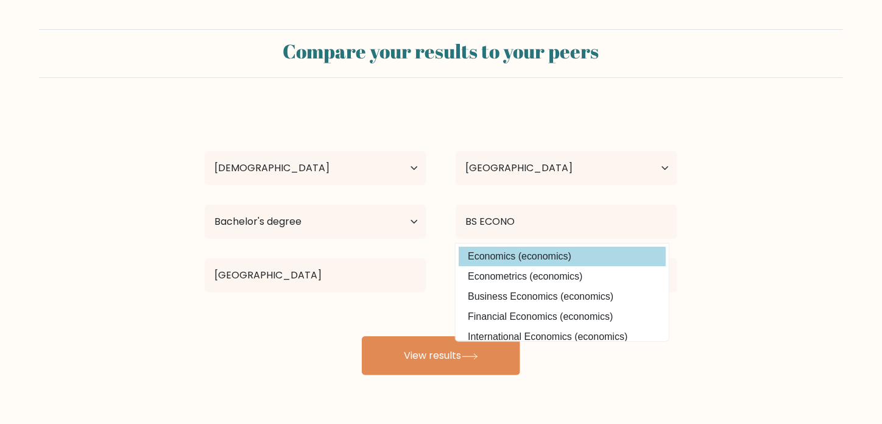
click at [529, 256] on option "Economics (economics)" at bounding box center [562, 256] width 207 height 19
type input "Economics"
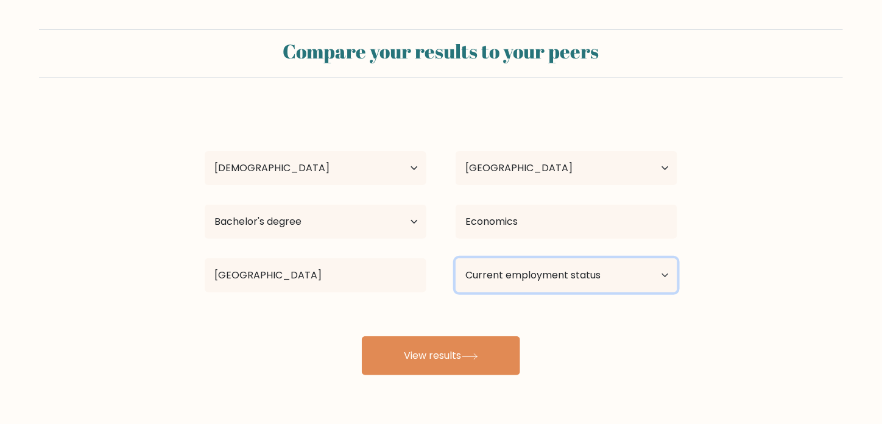
click at [528, 270] on select "Current employment status Employed Student Retired Other / prefer not to answer" at bounding box center [567, 275] width 222 height 34
click at [456, 258] on select "Current employment status Employed Student Retired Other / prefer not to answer" at bounding box center [567, 275] width 222 height 34
click at [513, 276] on select "Current employment status Employed Student Retired Other / prefer not to answer" at bounding box center [567, 275] width 222 height 34
click at [456, 258] on select "Current employment status Employed Student Retired Other / prefer not to answer" at bounding box center [567, 275] width 222 height 34
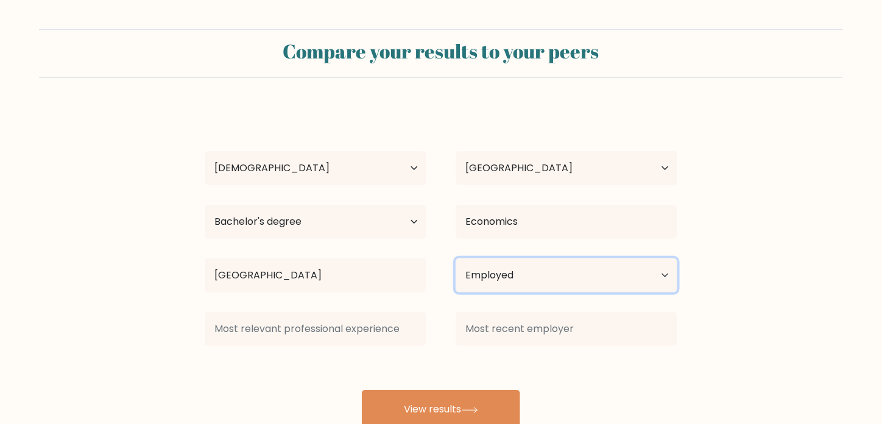
drag, startPoint x: 519, startPoint y: 269, endPoint x: 519, endPoint y: 277, distance: 7.9
click at [519, 269] on select "Current employment status Employed Student Retired Other / prefer not to answer" at bounding box center [567, 275] width 222 height 34
select select "student"
click at [456, 258] on select "Current employment status Employed Student Retired Other / prefer not to answer" at bounding box center [567, 275] width 222 height 34
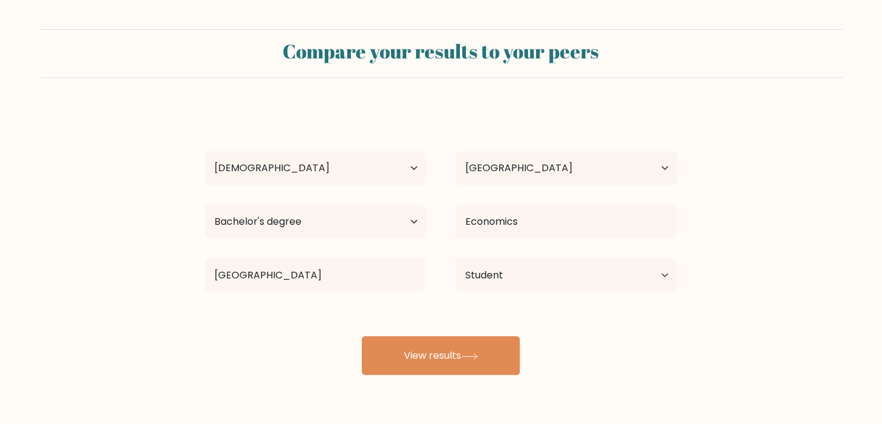
click at [473, 403] on div "Compare your results to your peers Marco Sari Age Under 18 years old 18-24 year…" at bounding box center [441, 231] width 882 height 462
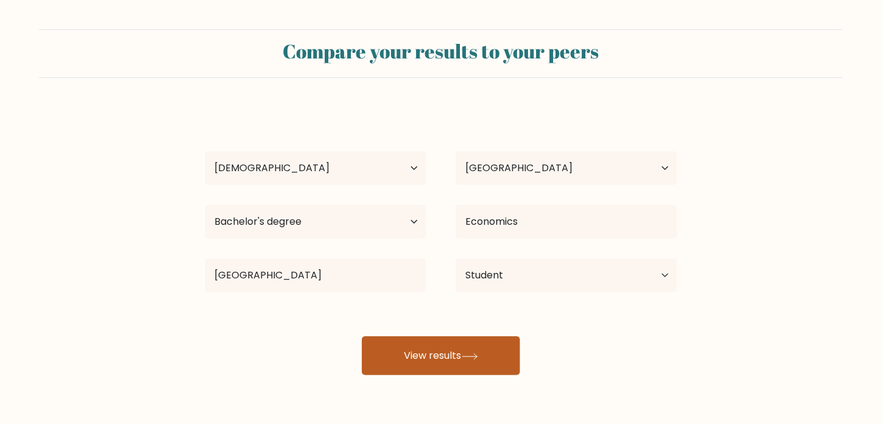
click at [477, 359] on button "View results" at bounding box center [441, 355] width 158 height 39
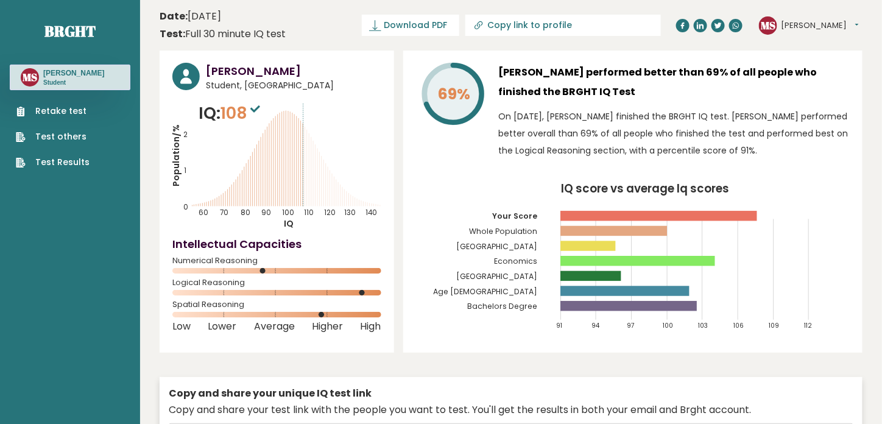
click at [797, 26] on button "[PERSON_NAME]" at bounding box center [819, 25] width 77 height 12
click at [811, 95] on link "Logout" at bounding box center [813, 94] width 62 height 17
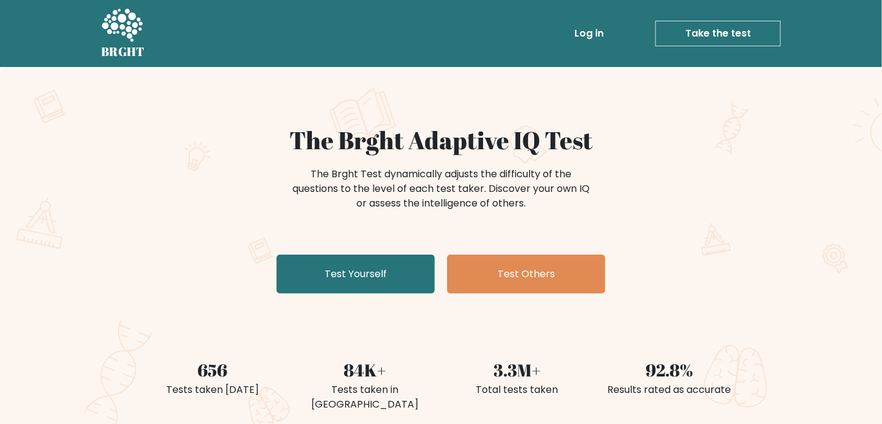
click at [596, 26] on link "Log in" at bounding box center [588, 33] width 39 height 24
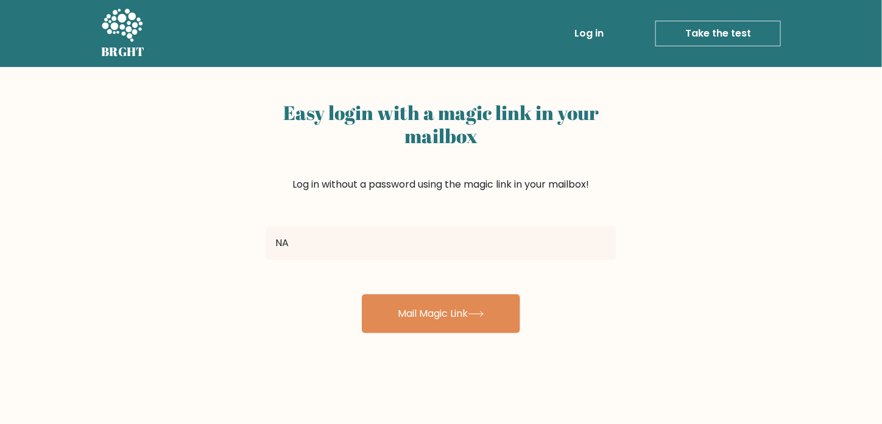
type input "N"
type input "[EMAIL_ADDRESS][DOMAIN_NAME]"
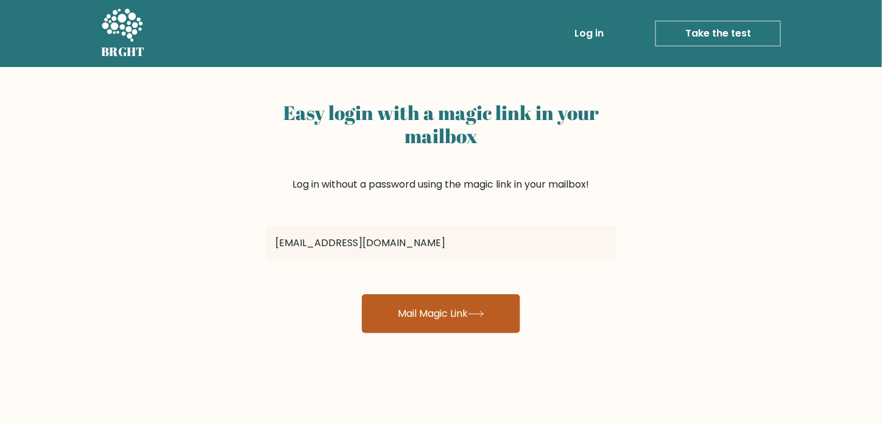
click at [441, 312] on button "Mail Magic Link" at bounding box center [441, 313] width 158 height 39
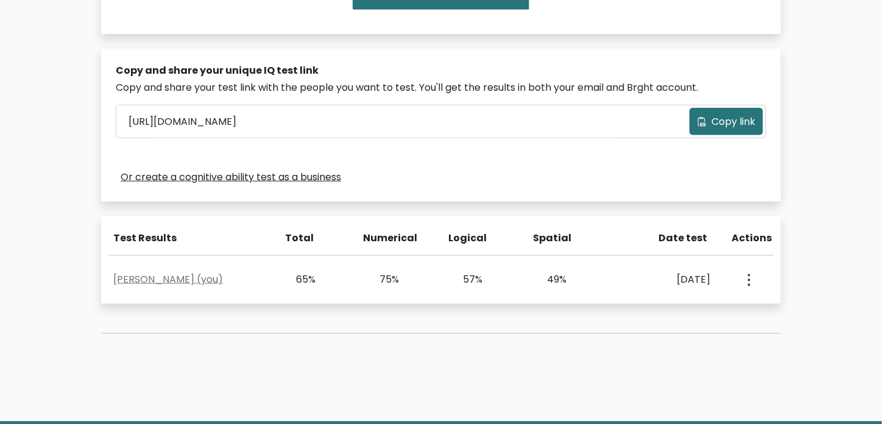
scroll to position [406, 0]
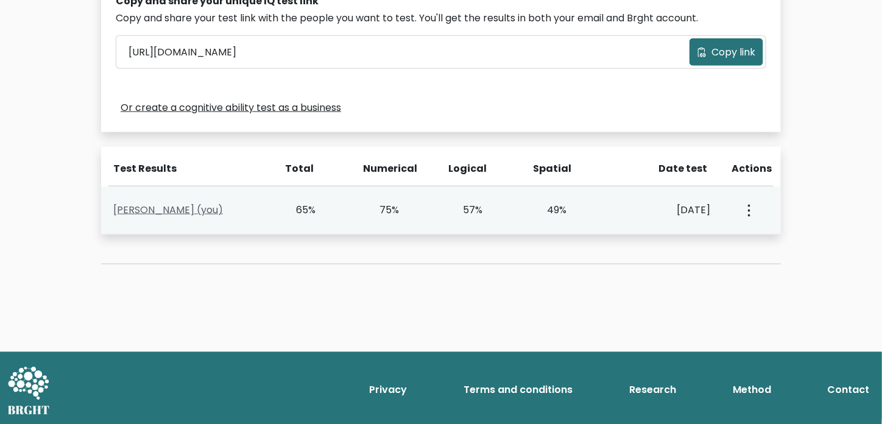
click at [169, 208] on link "[PERSON_NAME] (you)" at bounding box center [168, 210] width 110 height 14
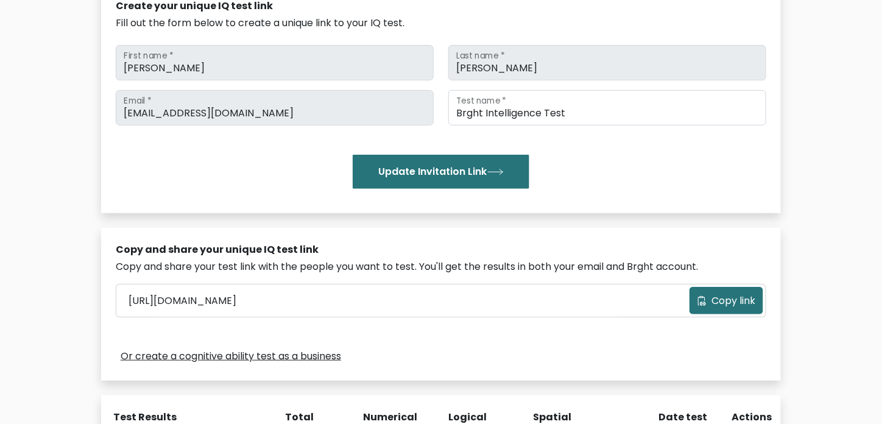
scroll to position [406, 0]
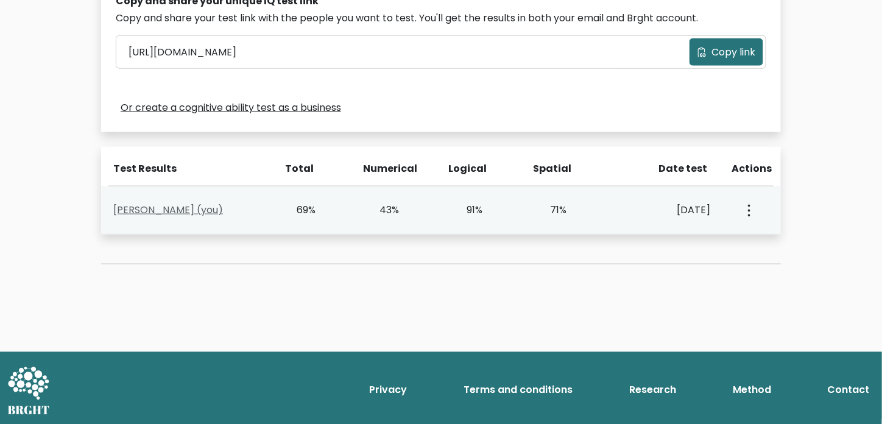
click at [187, 213] on link "[PERSON_NAME] (you)" at bounding box center [168, 210] width 110 height 14
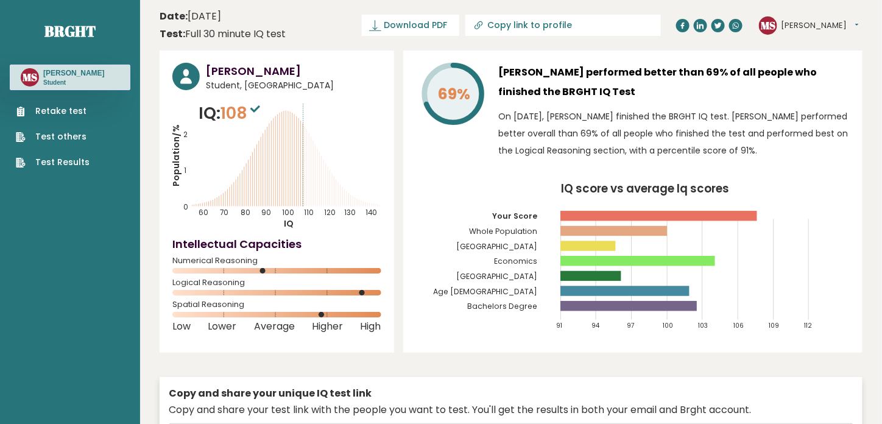
click at [447, 23] on span "Download PDF" at bounding box center [415, 25] width 63 height 13
